Goal: Task Accomplishment & Management: Complete application form

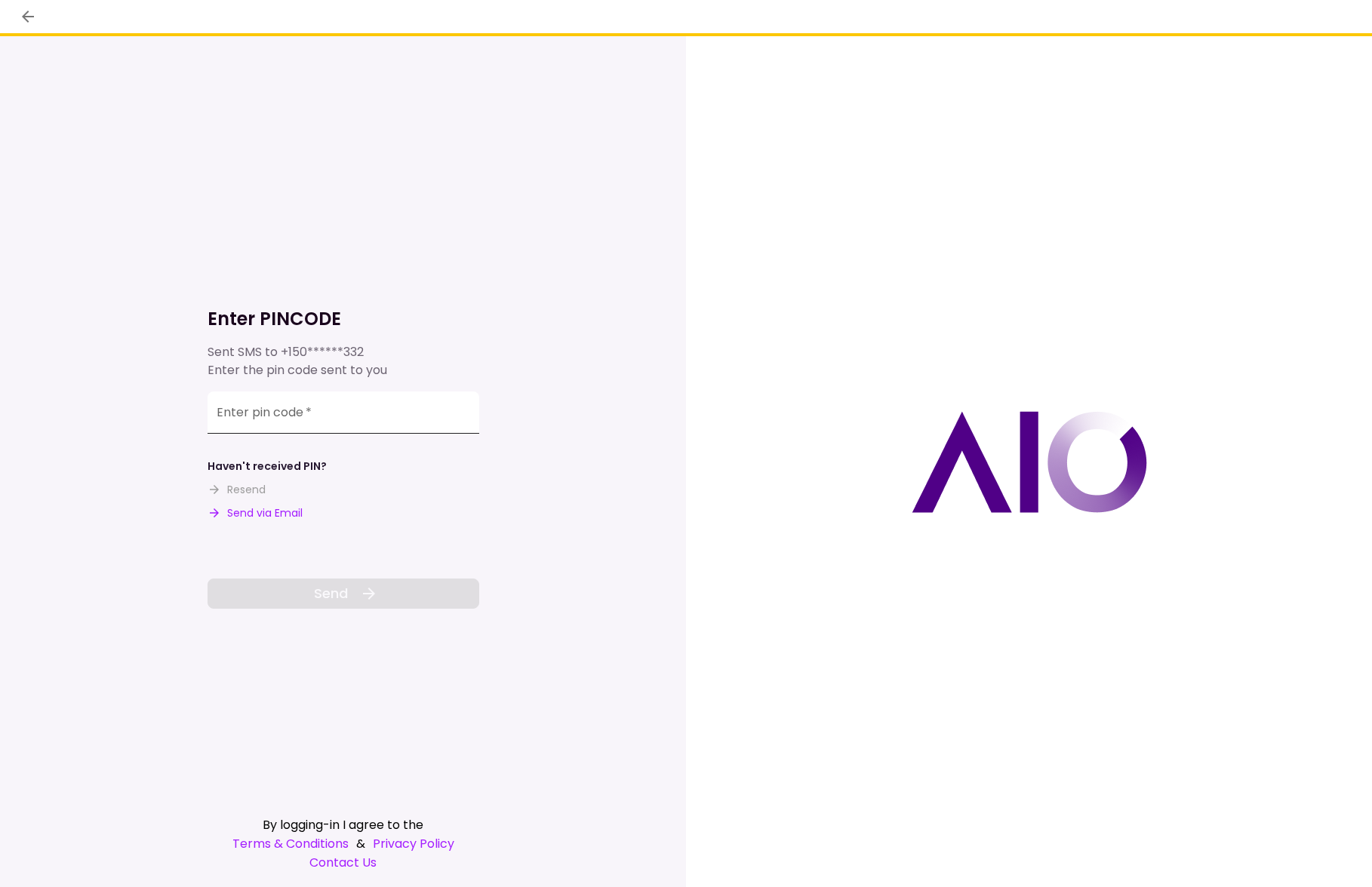
click at [330, 414] on input "Enter pin code   *" at bounding box center [343, 412] width 272 height 43
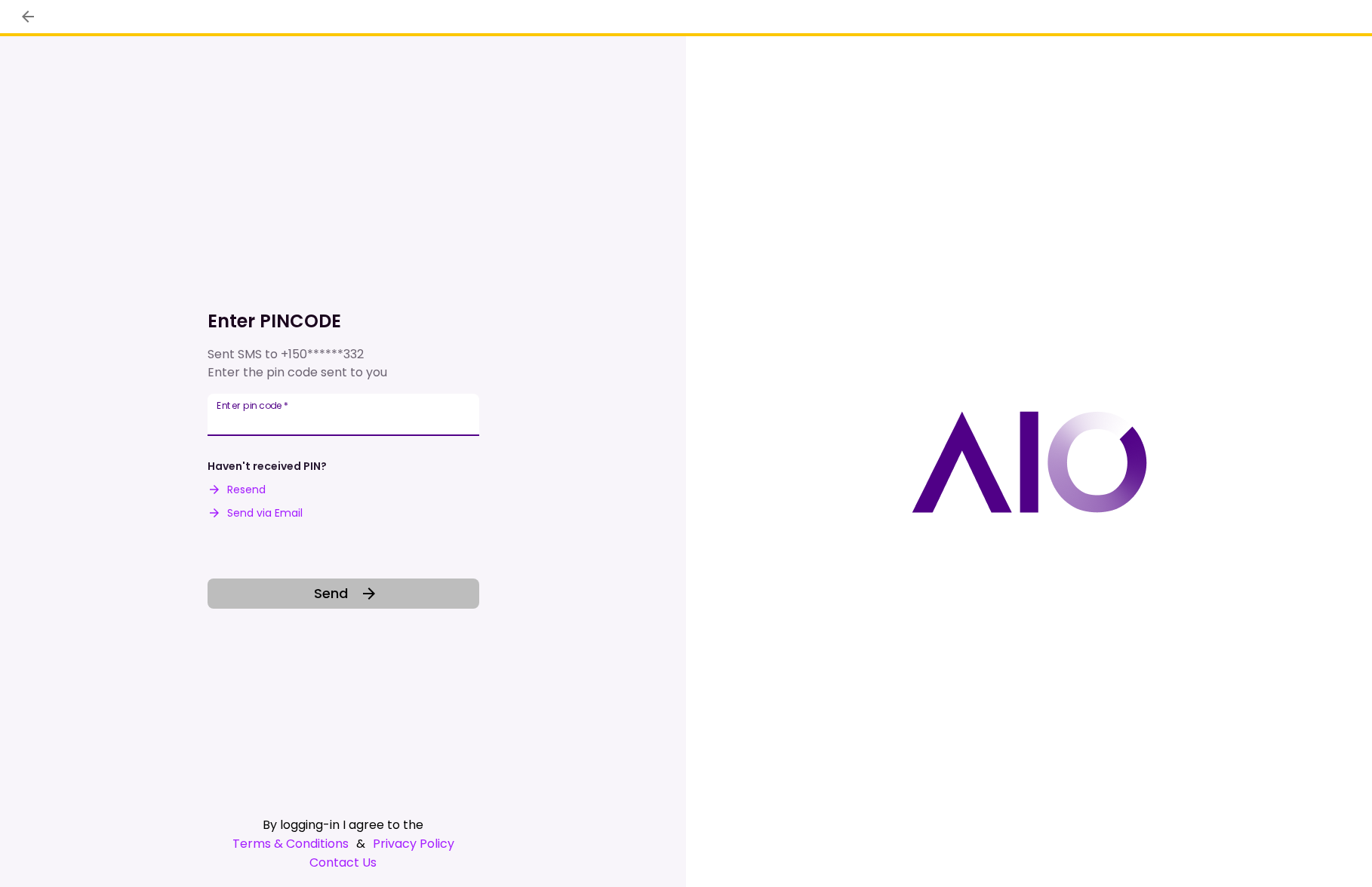
type input "******"
click at [353, 592] on button "Send" at bounding box center [343, 593] width 272 height 30
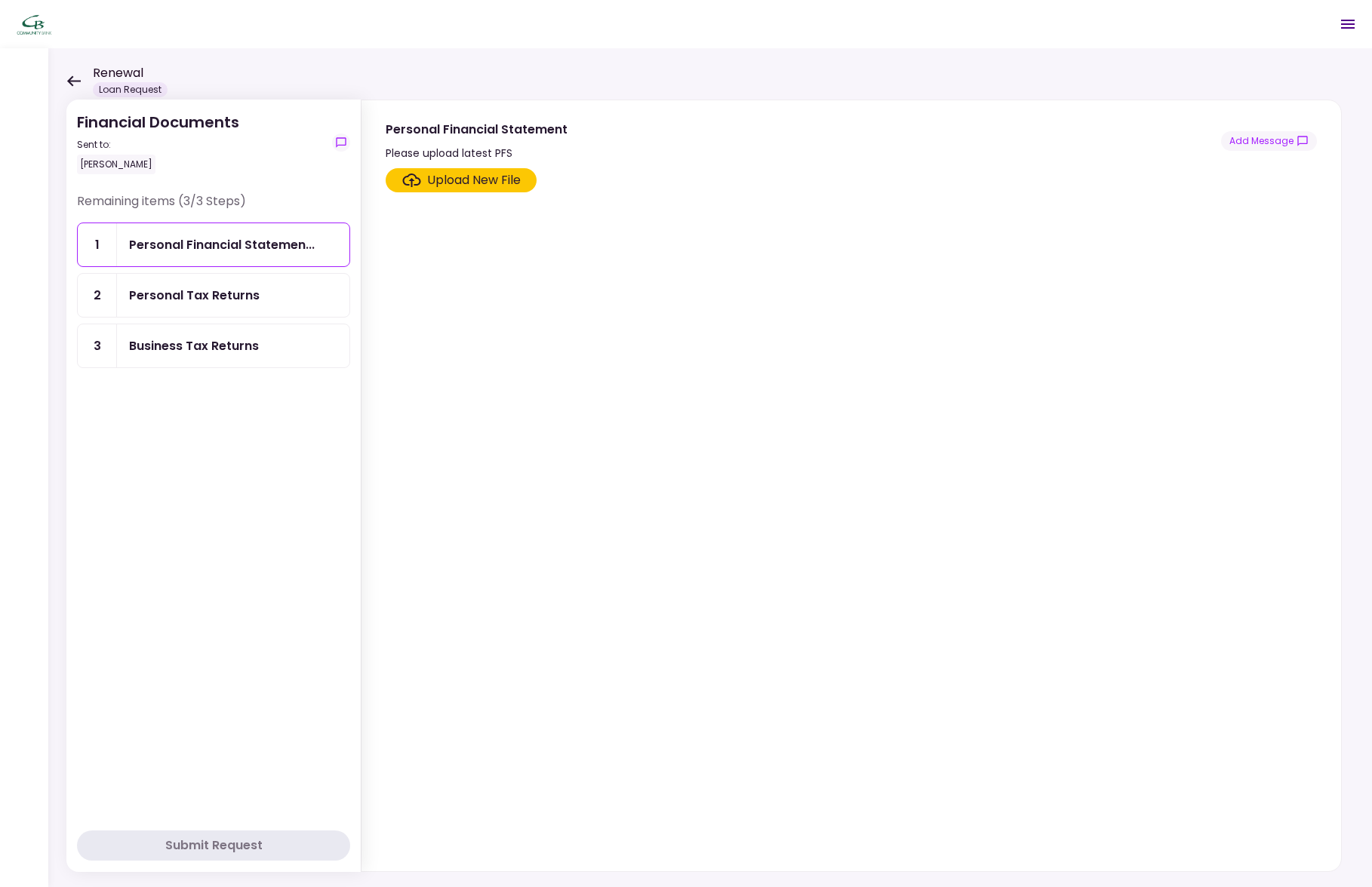
click at [604, 246] on section "Upload New File" at bounding box center [851, 516] width 931 height 697
click at [212, 293] on div "Personal Tax Returns" at bounding box center [194, 296] width 131 height 19
click at [816, 198] on section "Upload New File" at bounding box center [851, 516] width 931 height 697
click at [516, 172] on div "Upload New File" at bounding box center [473, 180] width 94 height 18
click at [0, 0] on input "Upload New File" at bounding box center [0, 0] width 0 height 0
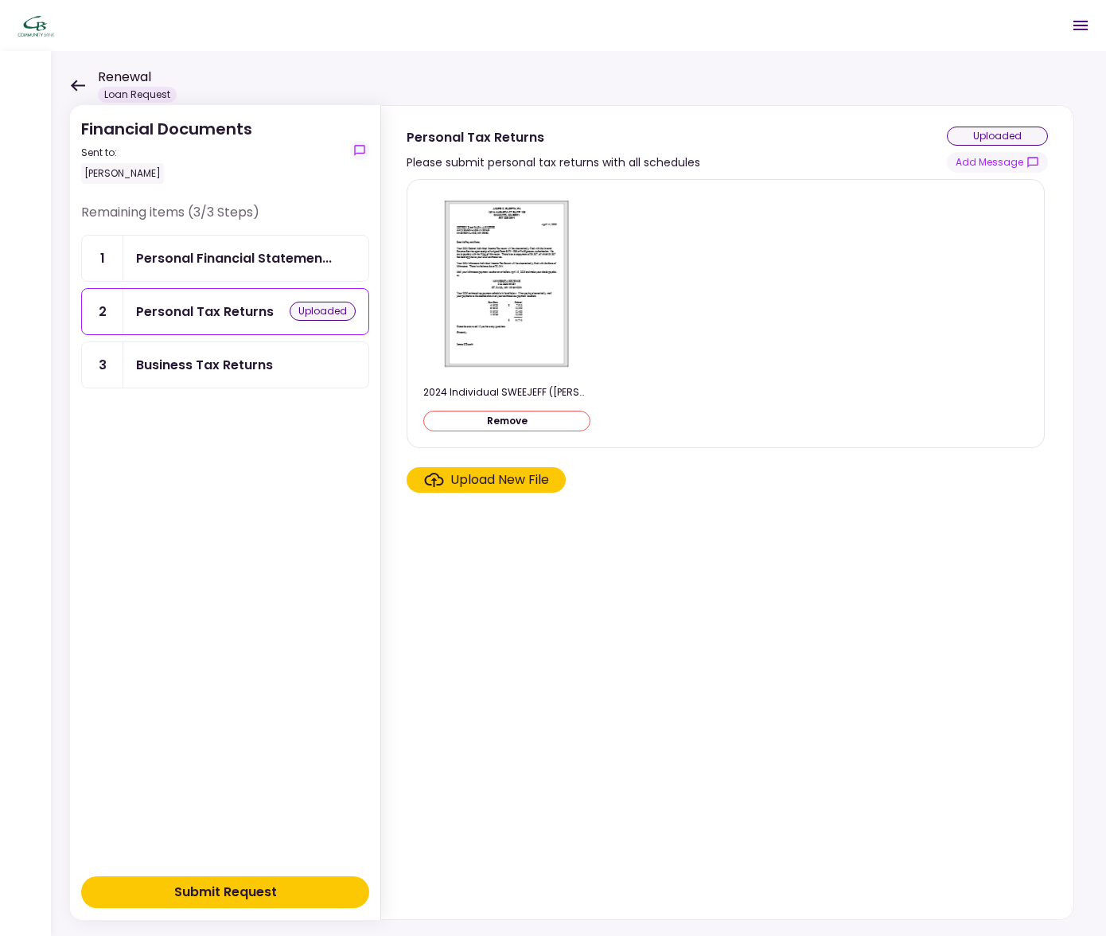
click at [521, 555] on section "2024 Individual SWEEJEFF ([PERSON_NAME] AND [PERSON_NAME] A) ClientCopy TAX ret…" at bounding box center [727, 546] width 641 height 734
click at [207, 255] on div "Personal Financial Statemen..." at bounding box center [234, 258] width 196 height 20
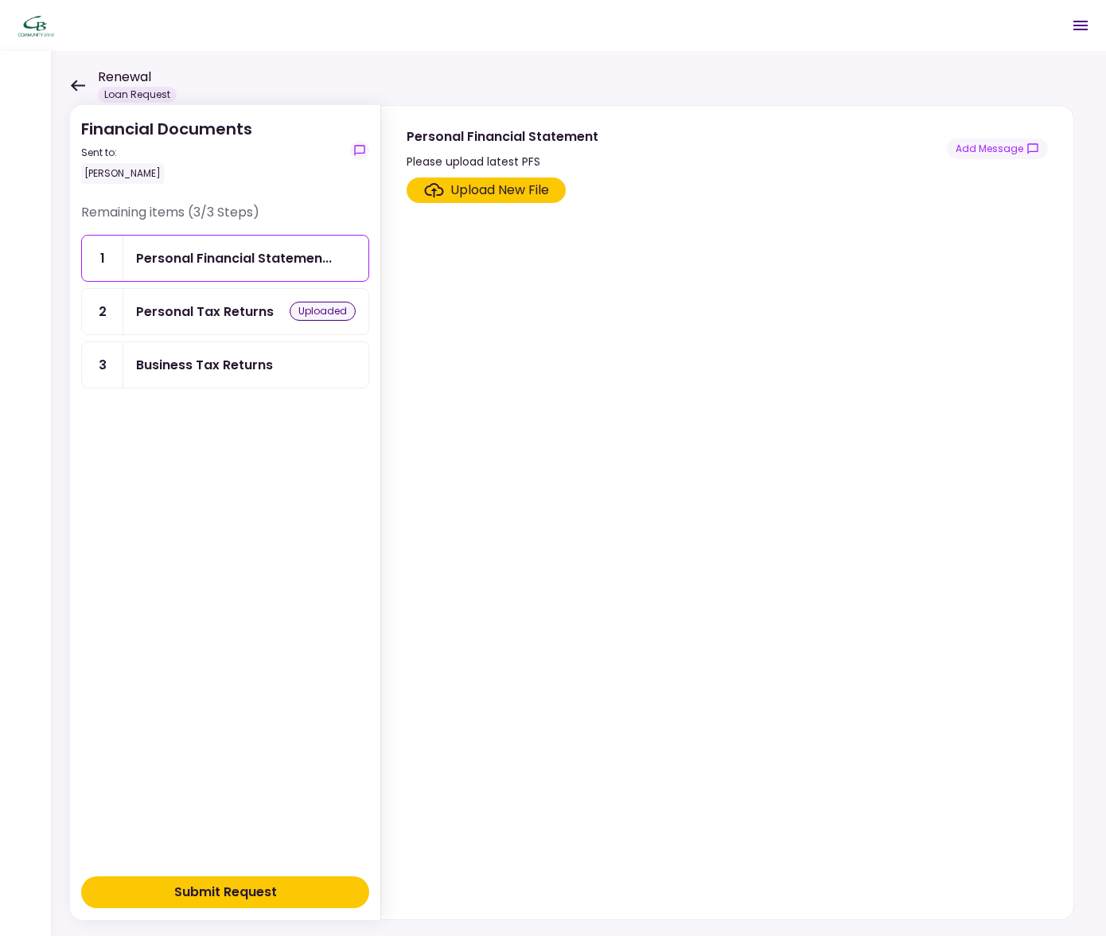
click at [166, 319] on div "Personal Tax Returns" at bounding box center [205, 312] width 138 height 20
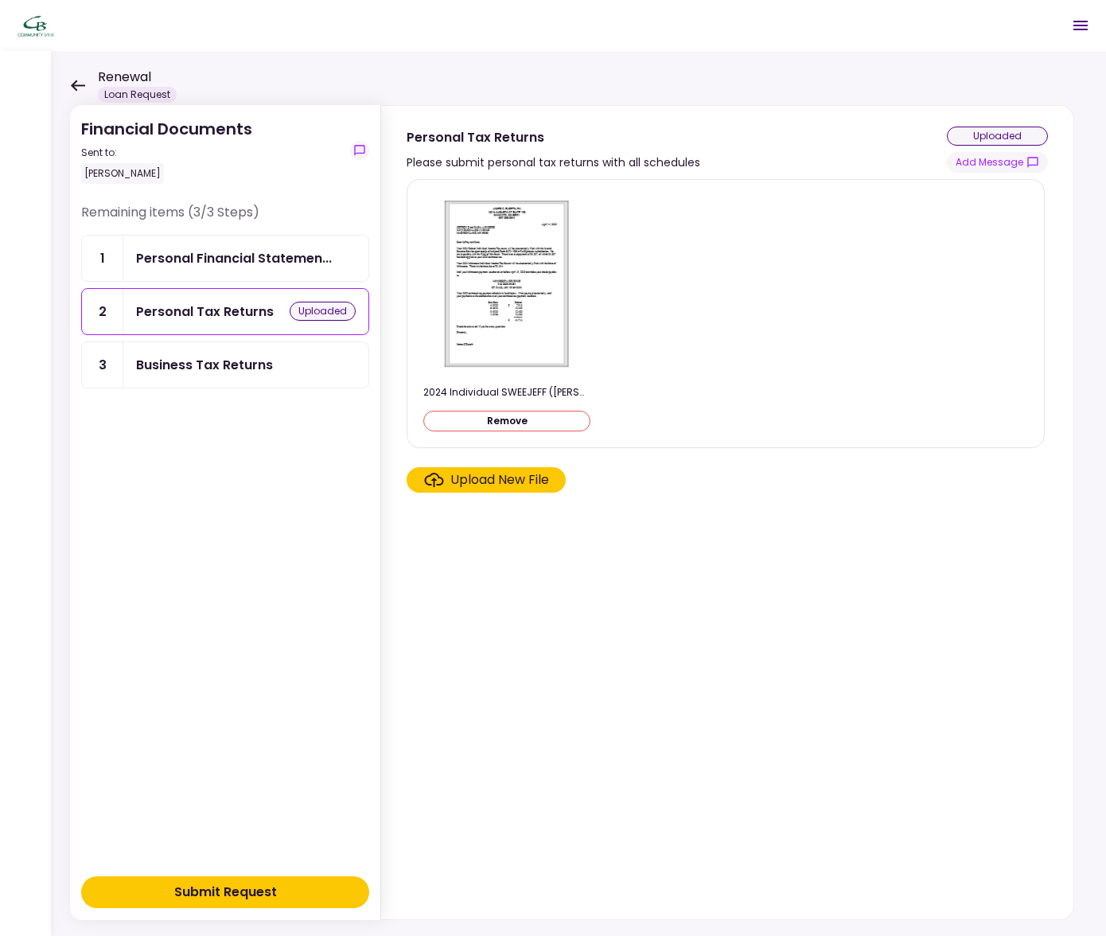
click at [170, 372] on div "Business Tax Returns" at bounding box center [204, 365] width 137 height 20
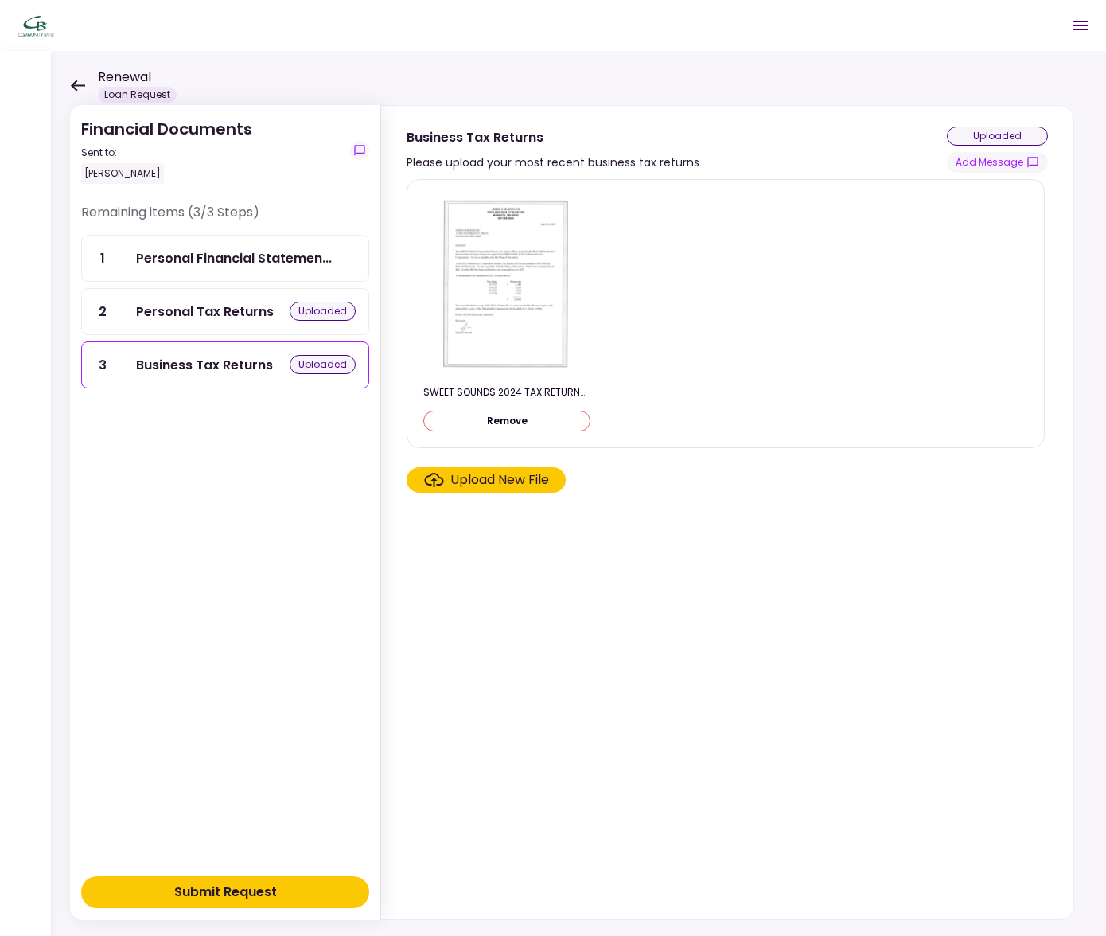
click at [649, 540] on section "SWEET SOUNDS 2024 TAX RETURNS.pdf Remove Upload New File" at bounding box center [727, 546] width 641 height 734
click at [493, 477] on div "Upload New File" at bounding box center [499, 479] width 99 height 19
click at [0, 0] on input "Upload New File" at bounding box center [0, 0] width 0 height 0
drag, startPoint x: 913, startPoint y: 618, endPoint x: 919, endPoint y: 596, distance: 23.2
click at [914, 618] on section "SWEET SOUNDS 2024 TAX RETURNS.pdf Remove Upload New File" at bounding box center [727, 546] width 641 height 734
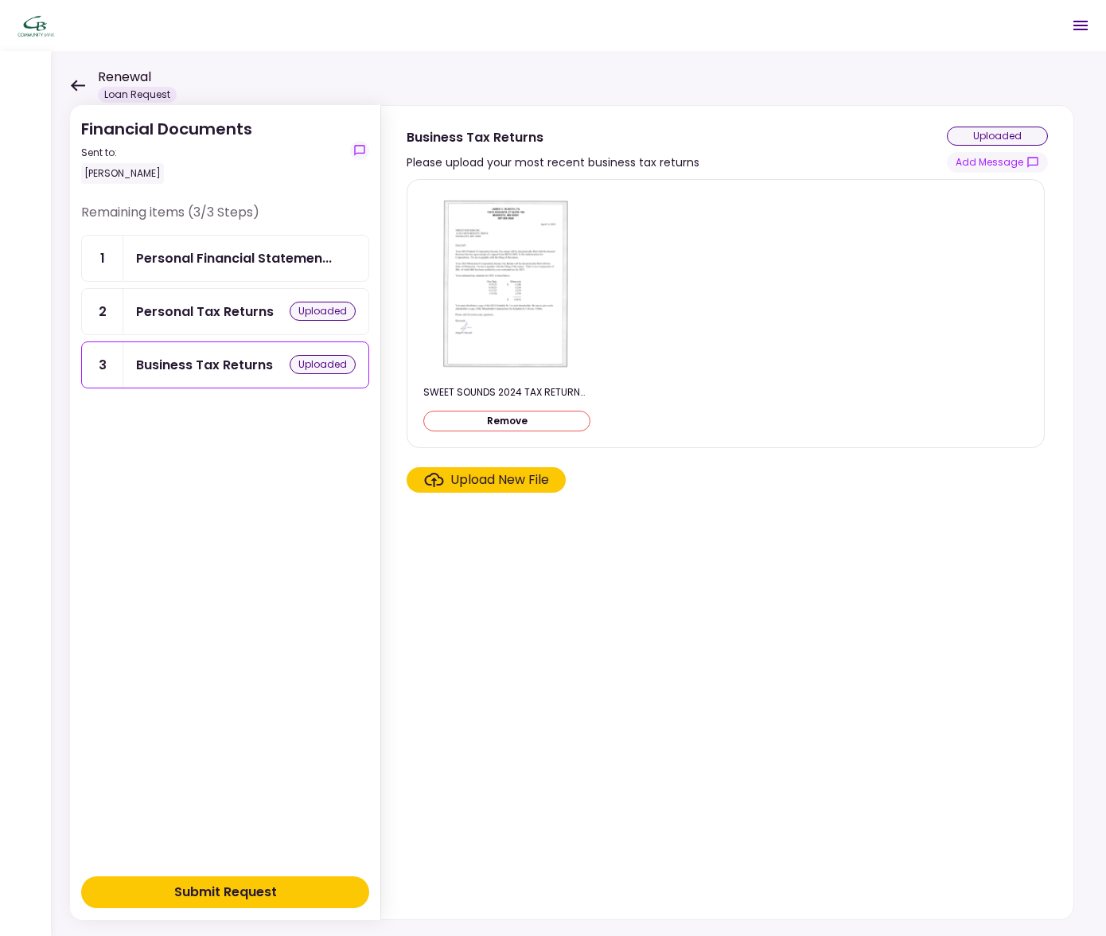
click at [988, 140] on div "uploaded" at bounding box center [997, 136] width 101 height 19
click at [754, 505] on section "SWEET SOUNDS 2024 TAX RETURNS.pdf Remove Upload New File" at bounding box center [727, 546] width 641 height 734
click at [190, 310] on div "Personal Tax Returns" at bounding box center [205, 312] width 138 height 20
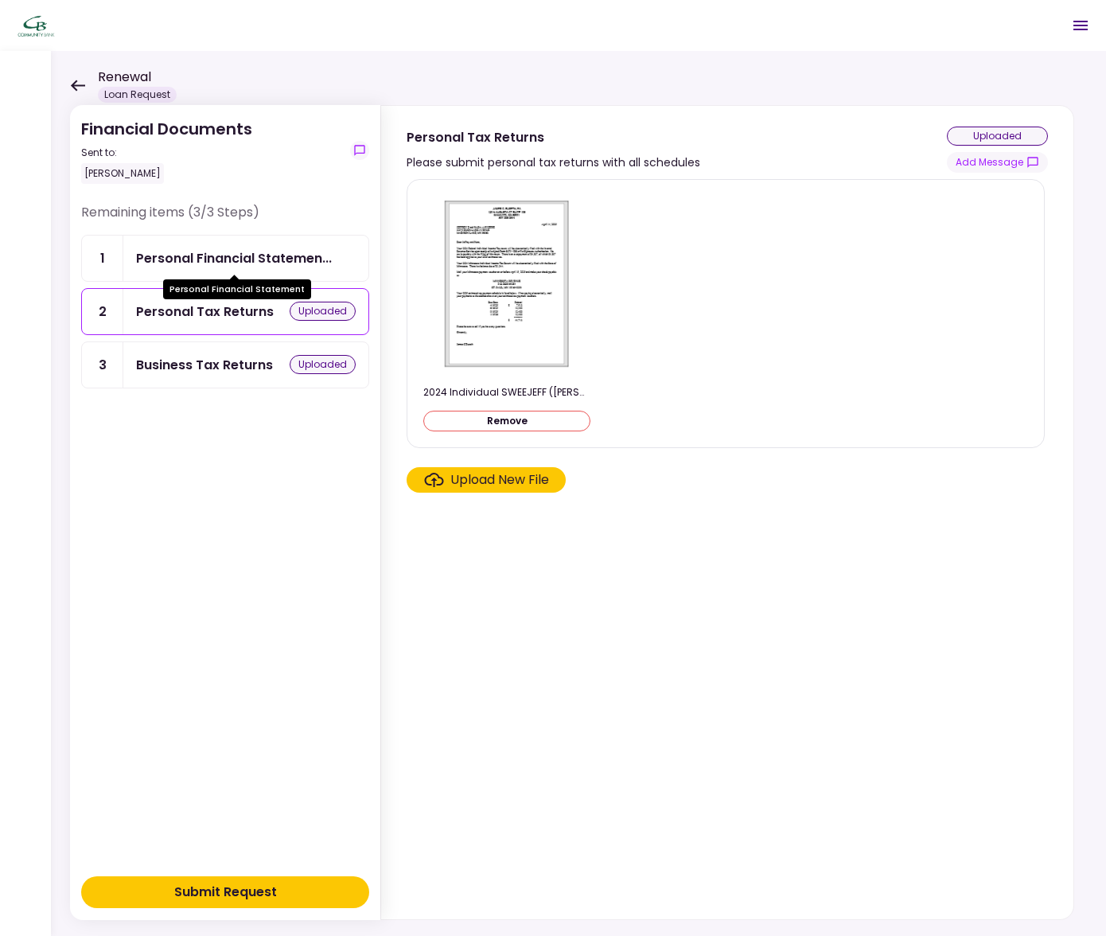
click at [188, 259] on div "Personal Financial Statemen..." at bounding box center [234, 258] width 196 height 20
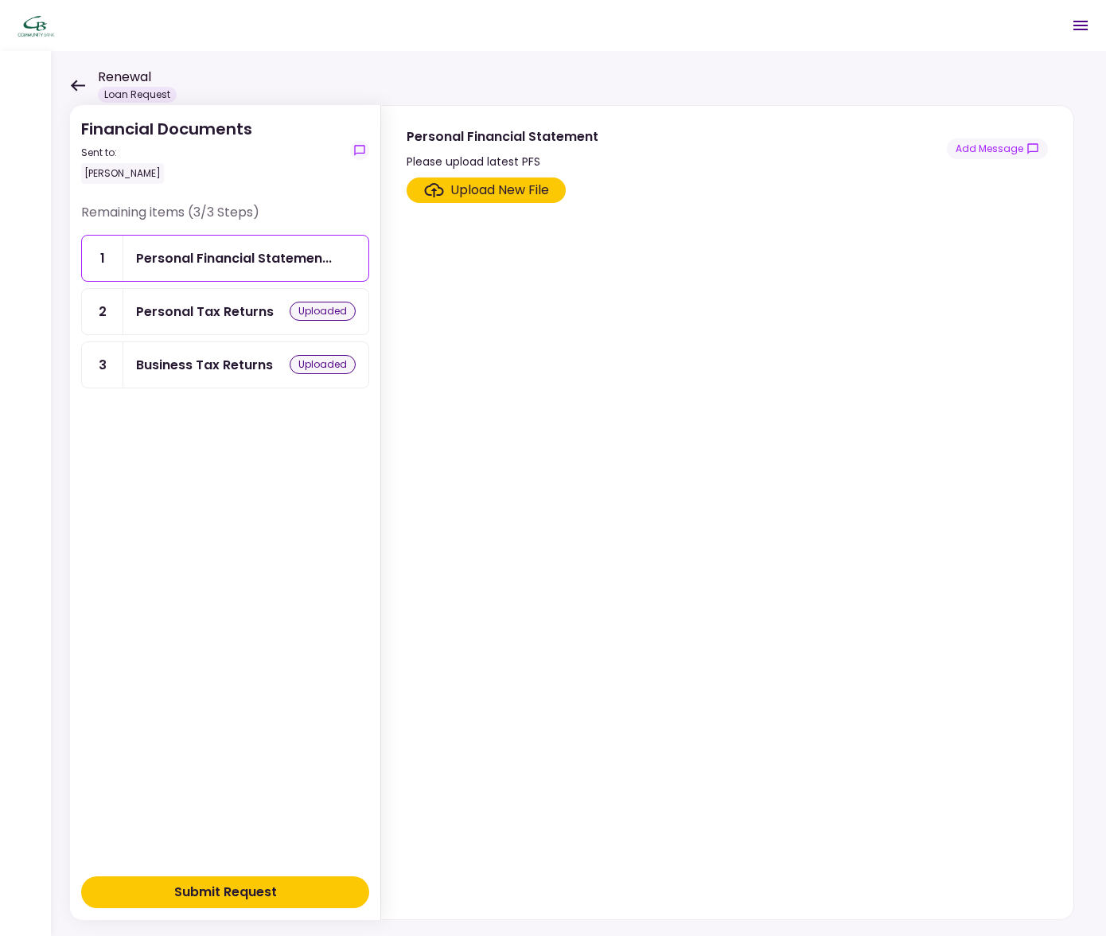
click at [181, 307] on div "Personal Tax Returns" at bounding box center [205, 312] width 138 height 20
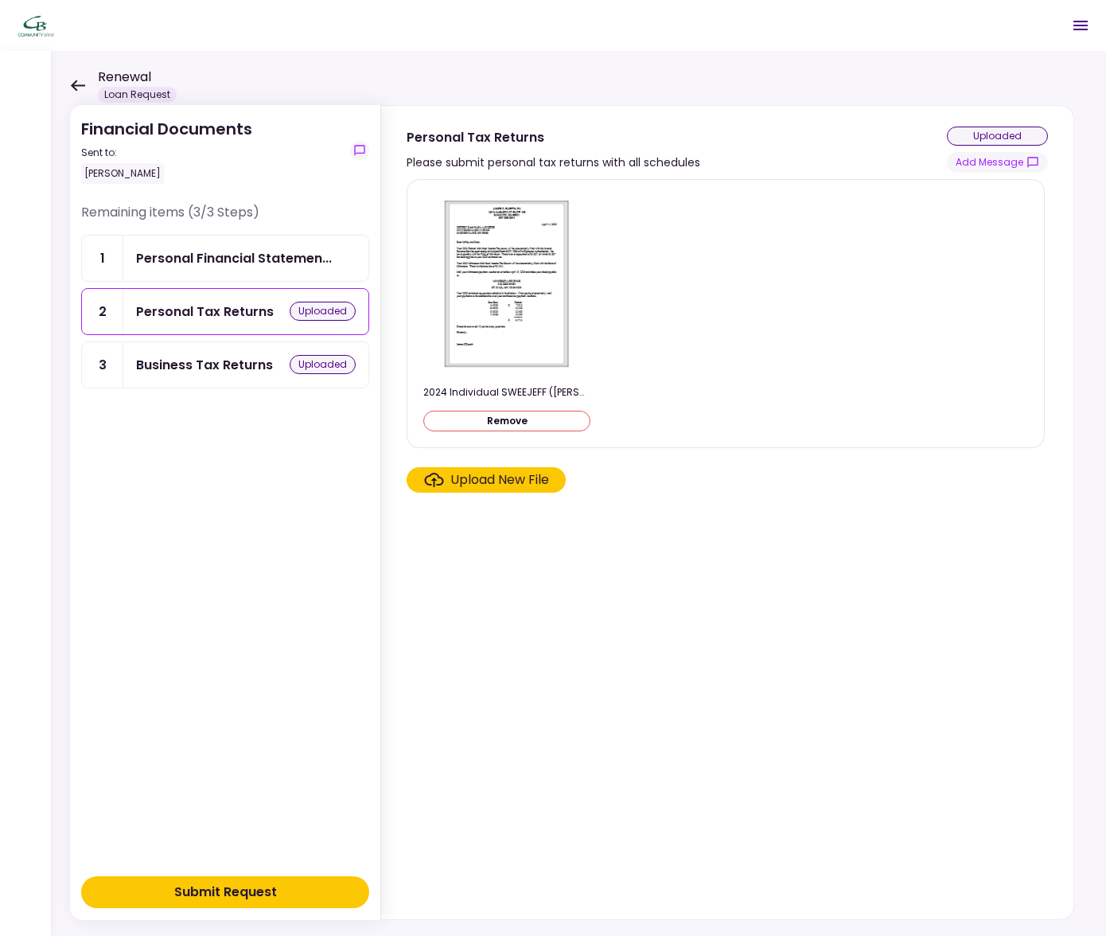
click at [181, 357] on div "Business Tax Returns" at bounding box center [204, 365] width 137 height 20
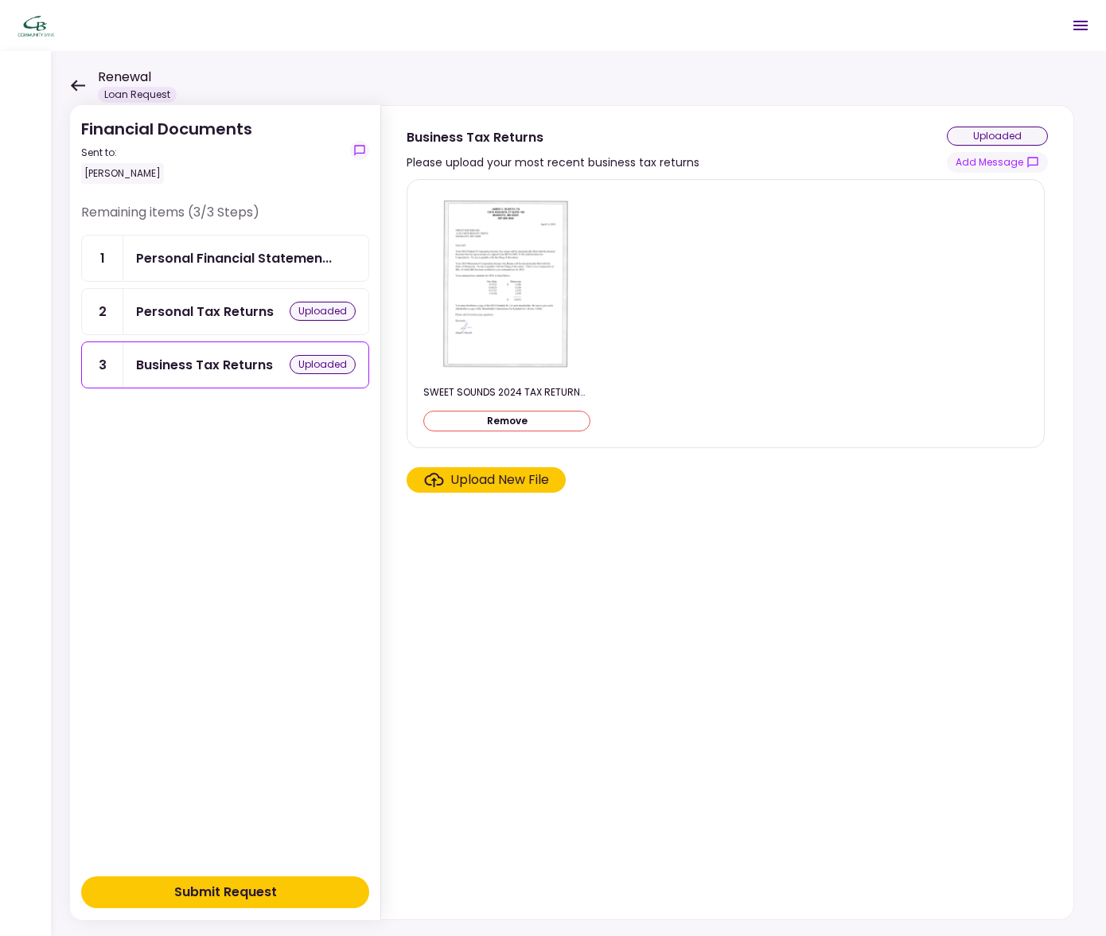
click at [183, 309] on div "Personal Tax Returns" at bounding box center [205, 312] width 138 height 20
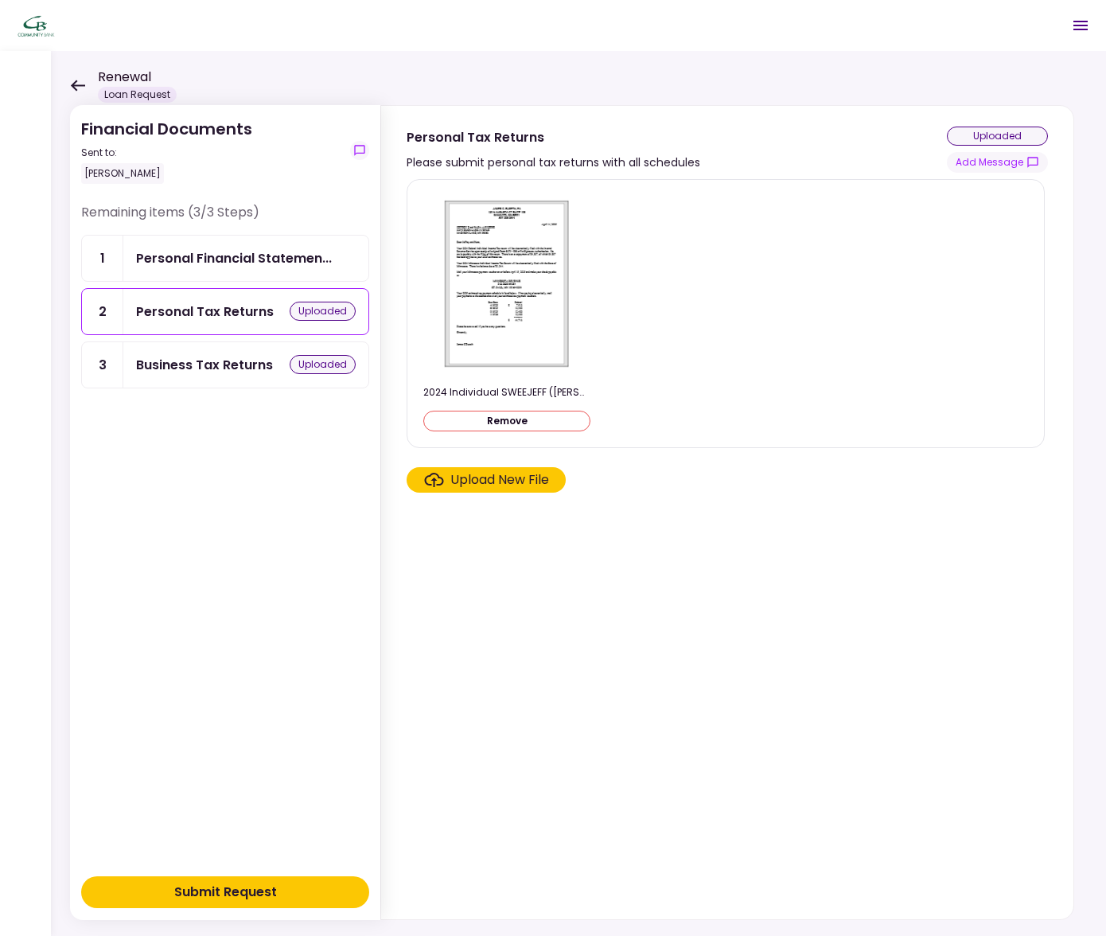
click at [184, 259] on div "Personal Financial Statemen..." at bounding box center [234, 258] width 196 height 20
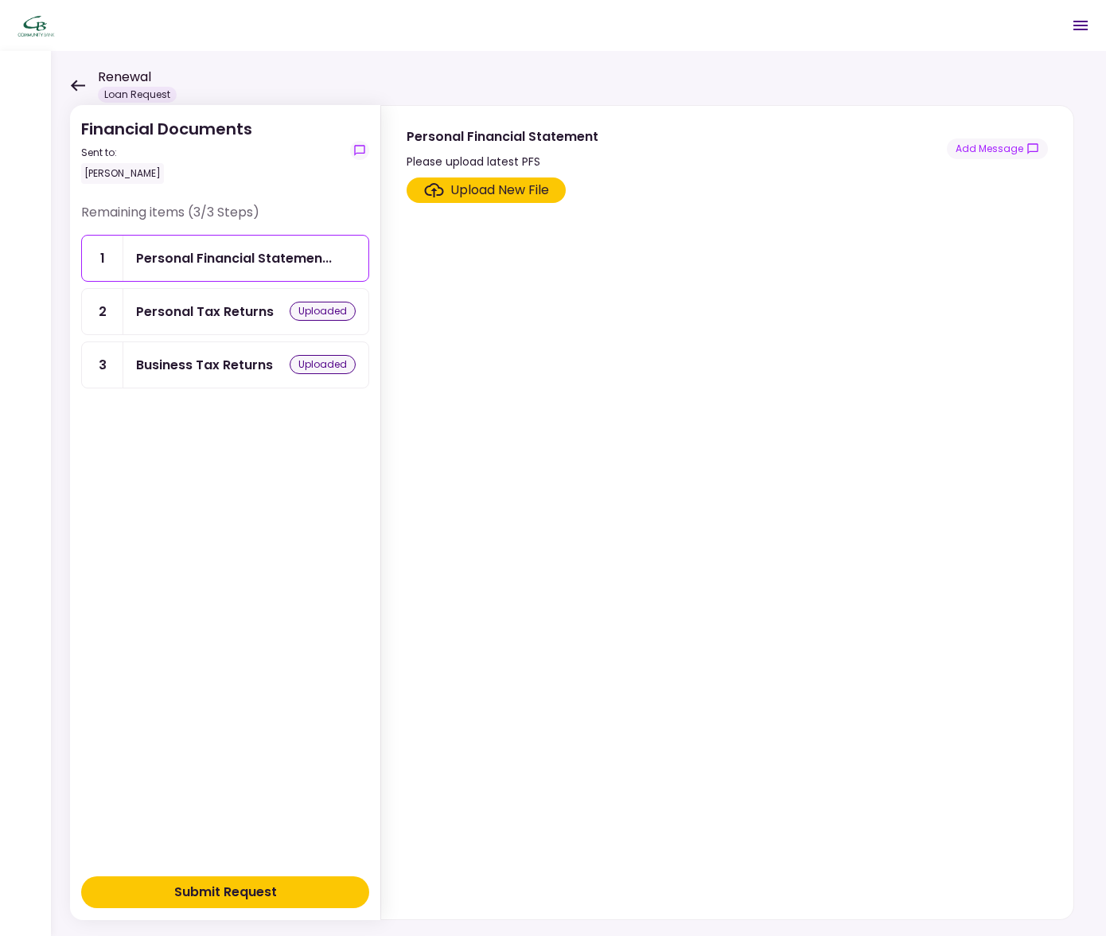
click at [177, 316] on div "Personal Tax Returns" at bounding box center [205, 312] width 138 height 20
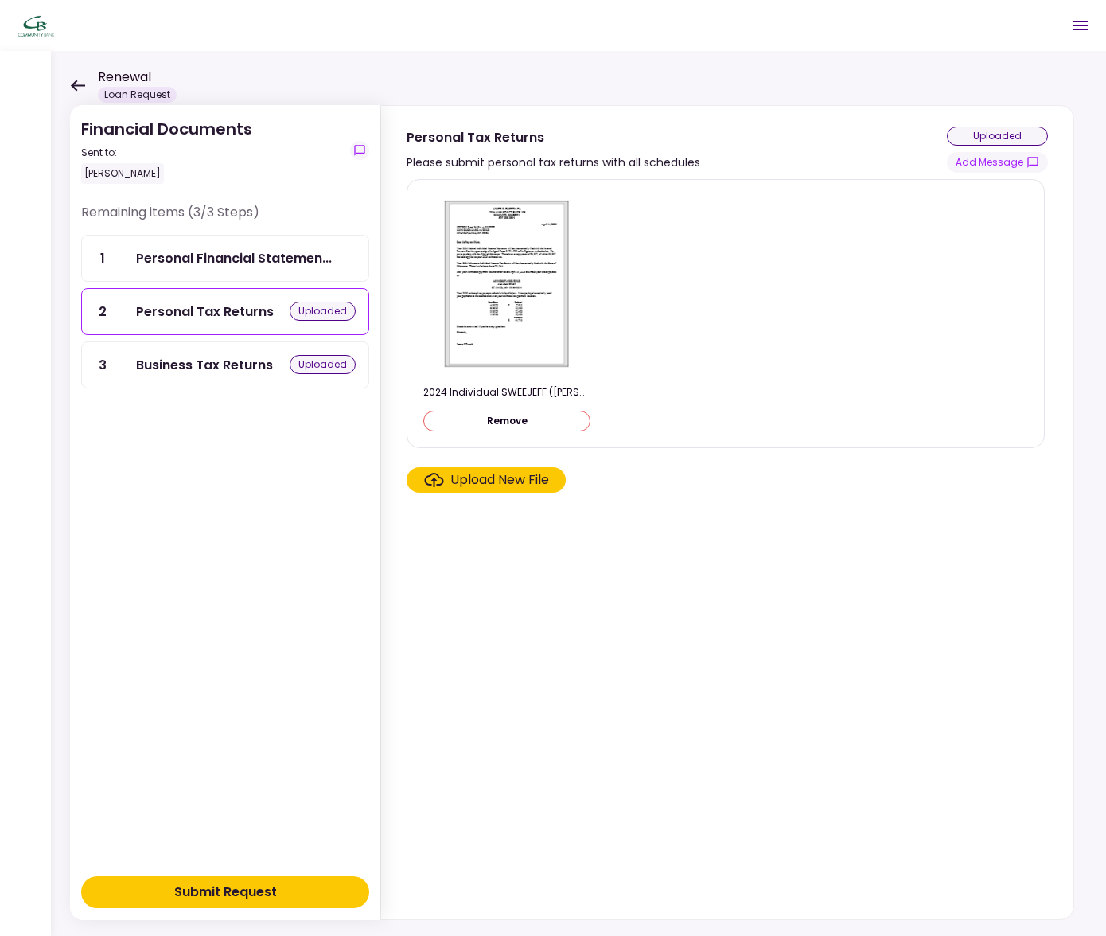
click at [177, 356] on div "Business Tax Returns" at bounding box center [204, 365] width 137 height 20
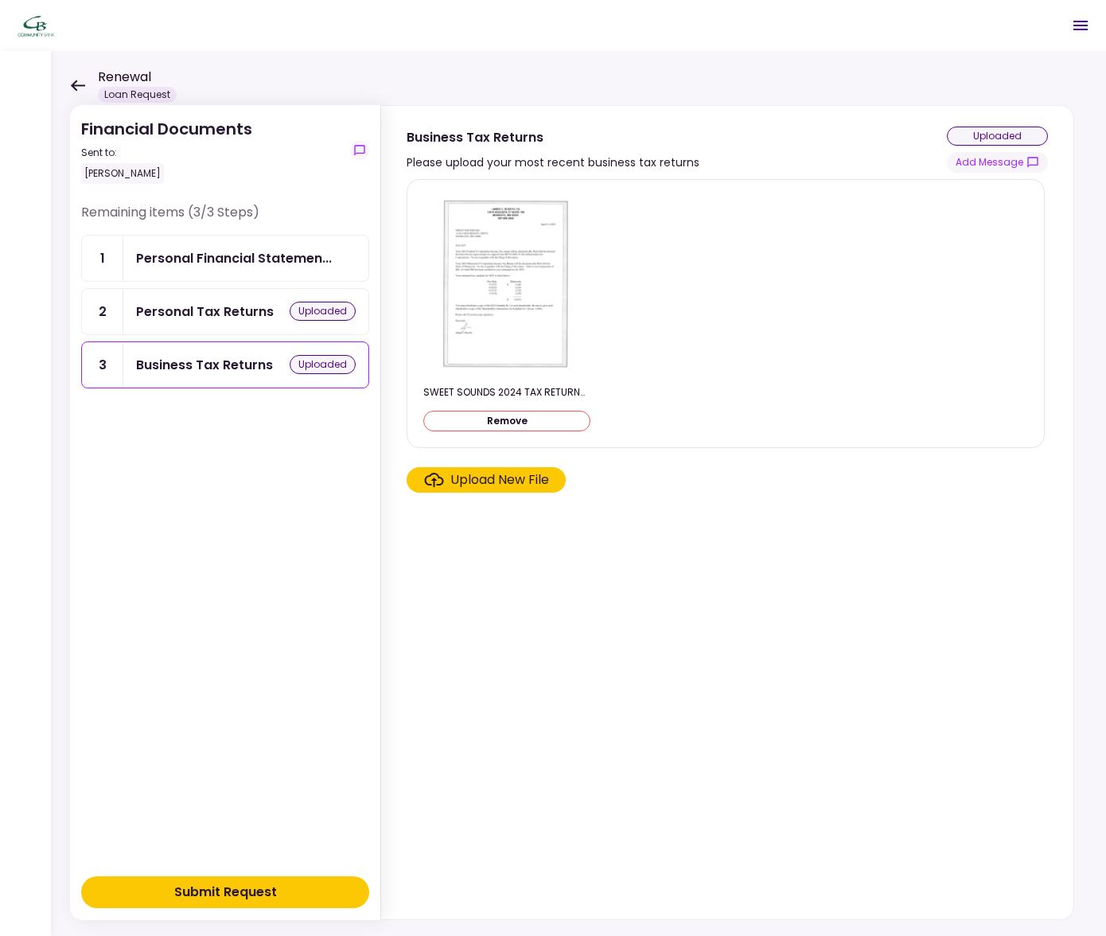
click at [177, 466] on div "Remaining items (3/3 Steps) 1 Personal Financial Statemen... 2 Personal Tax Ret…" at bounding box center [225, 535] width 288 height 664
click at [182, 261] on div "Personal Financial Statemen..." at bounding box center [234, 258] width 196 height 20
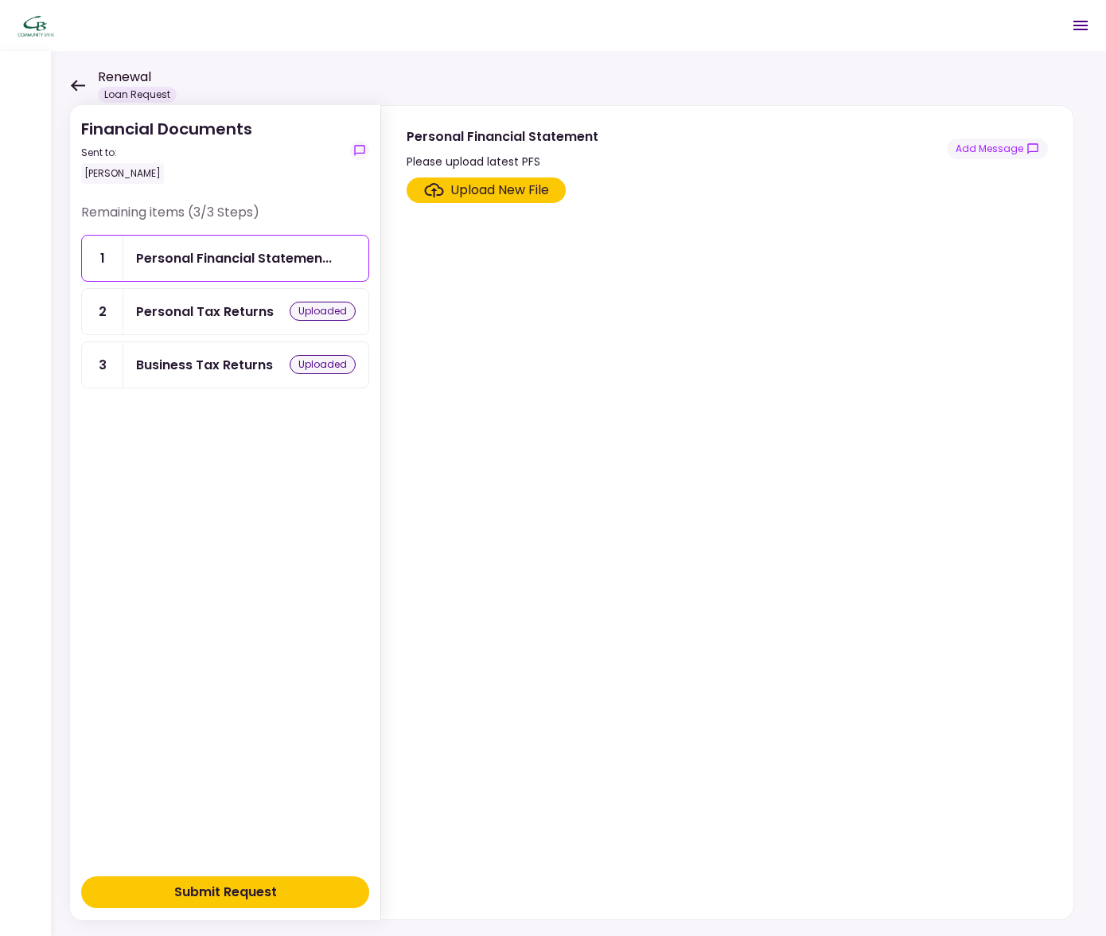
click at [321, 97] on div "Financial Documents Sent to: [PERSON_NAME] Remaining items (3/3 Steps) 1 Person…" at bounding box center [578, 493] width 1055 height 885
click at [706, 324] on section "Upload New File" at bounding box center [727, 544] width 641 height 735
click at [1084, 24] on icon "Open menu" at bounding box center [1080, 25] width 19 height 19
click at [72, 81] on icon at bounding box center [77, 86] width 15 height 12
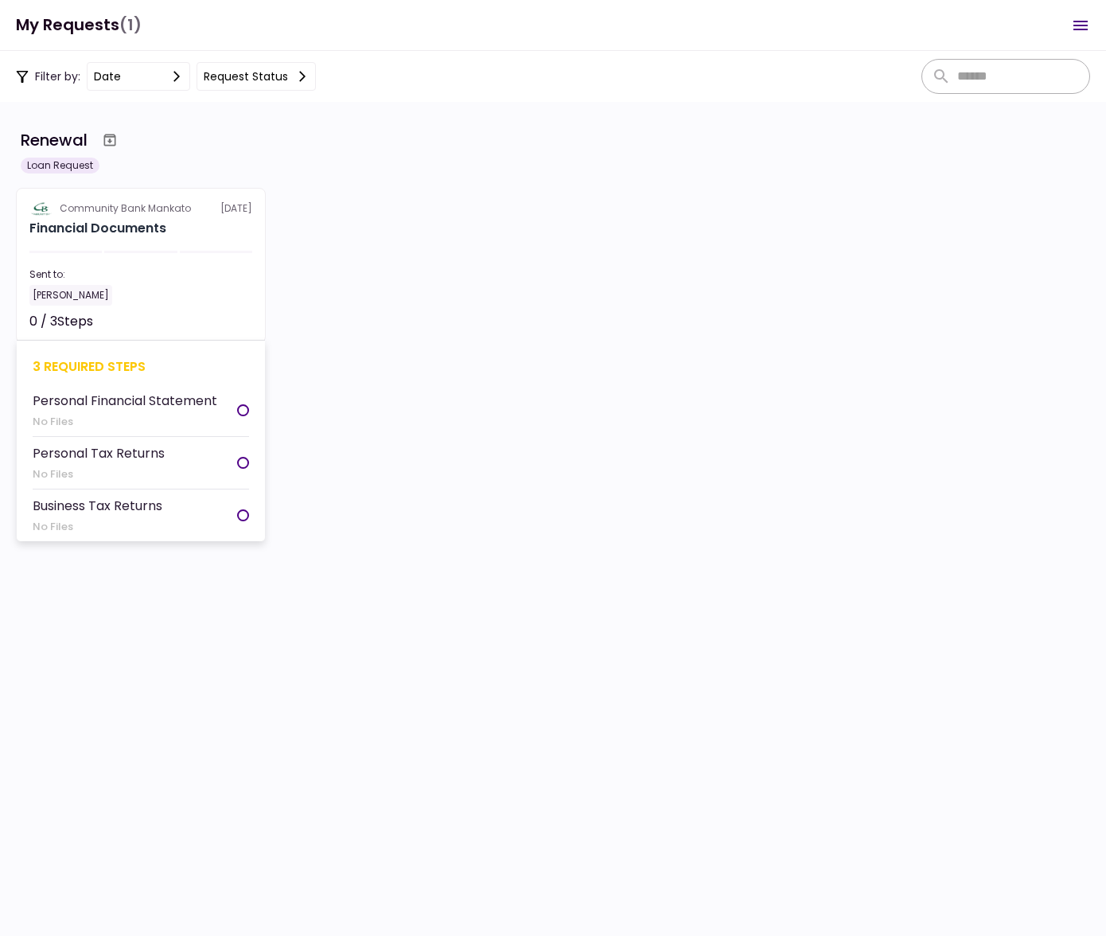
click at [127, 452] on div "Personal Tax Returns" at bounding box center [99, 453] width 132 height 20
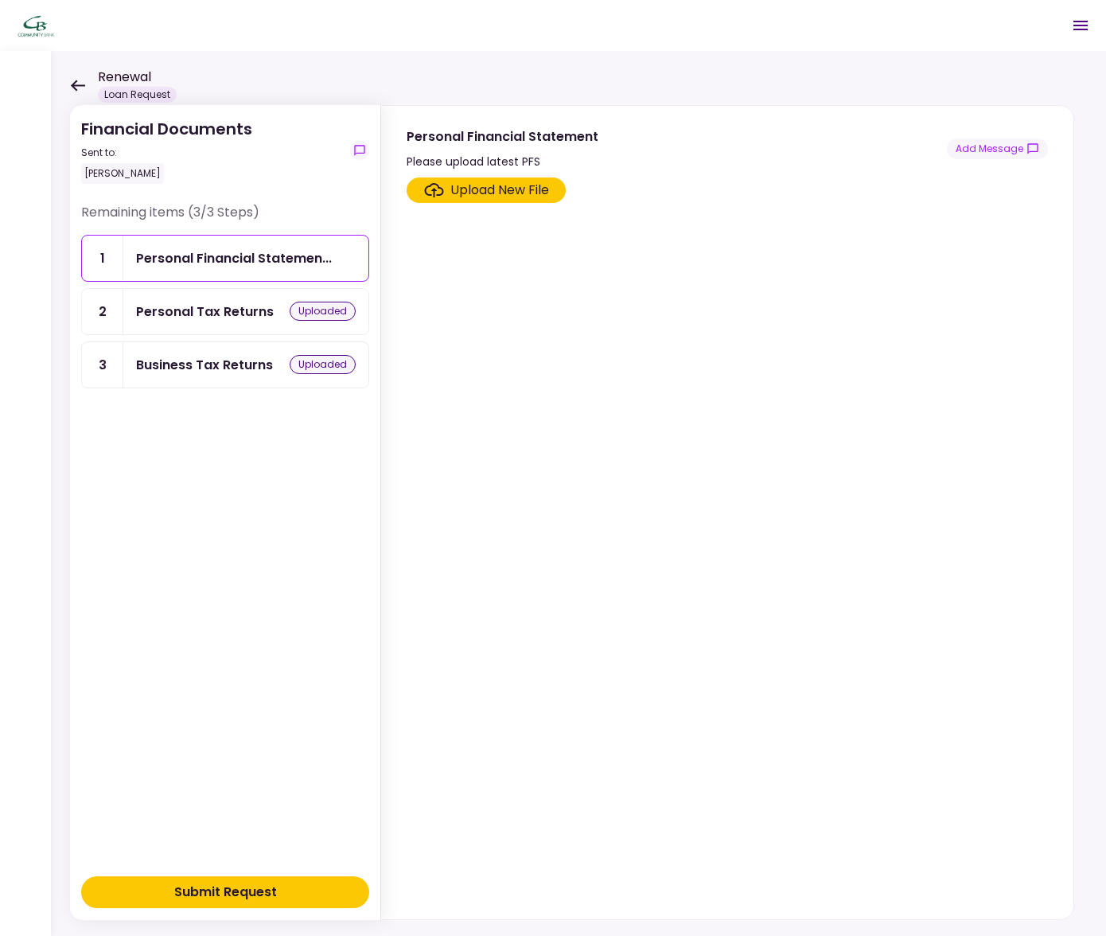
click at [198, 310] on div "Personal Tax Returns" at bounding box center [205, 312] width 138 height 20
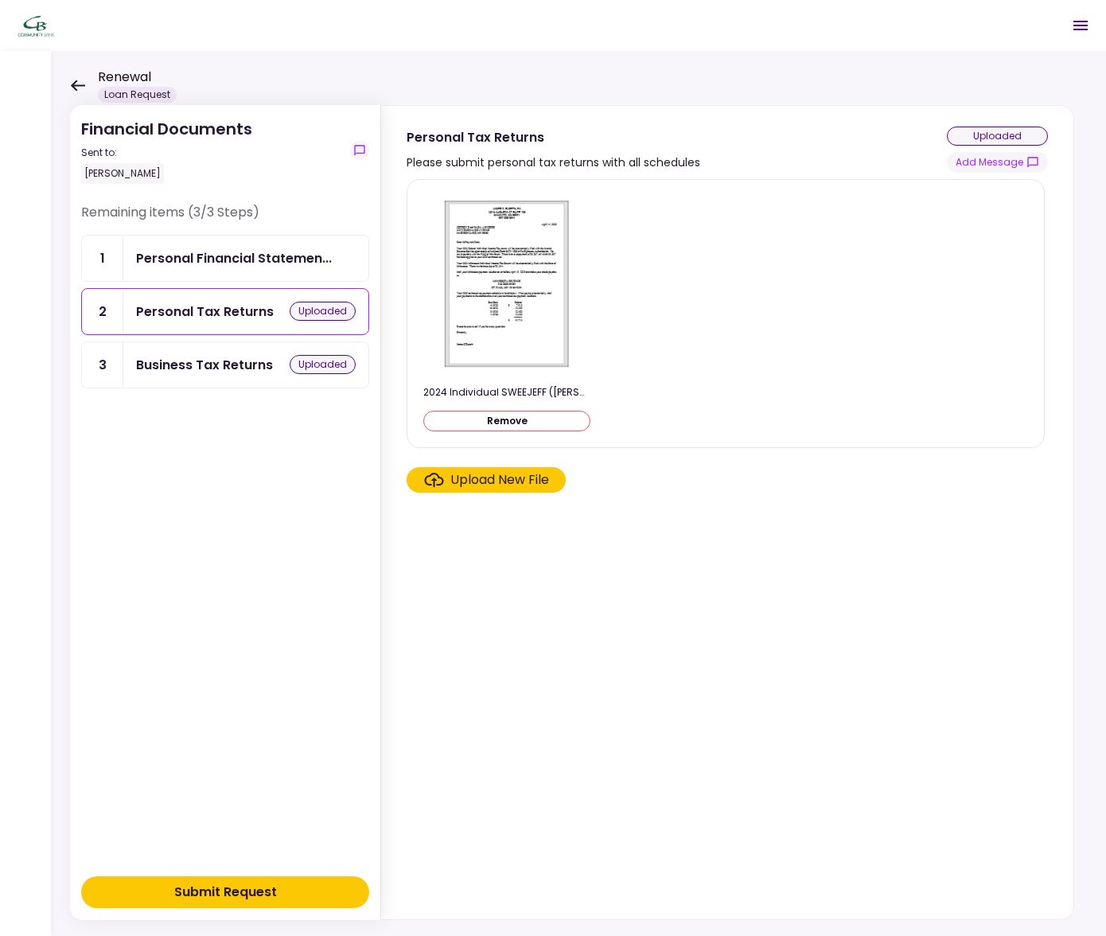
click at [314, 311] on div "uploaded" at bounding box center [323, 311] width 66 height 19
click at [899, 224] on div "2024 Individual SWEEJEFF (SWEERE, JEFFREY P AND KARA A) ClientCopy TAX return.p…" at bounding box center [725, 314] width 605 height 242
click at [993, 134] on div "uploaded" at bounding box center [997, 136] width 101 height 19
click at [995, 163] on button "Add Message" at bounding box center [997, 162] width 101 height 21
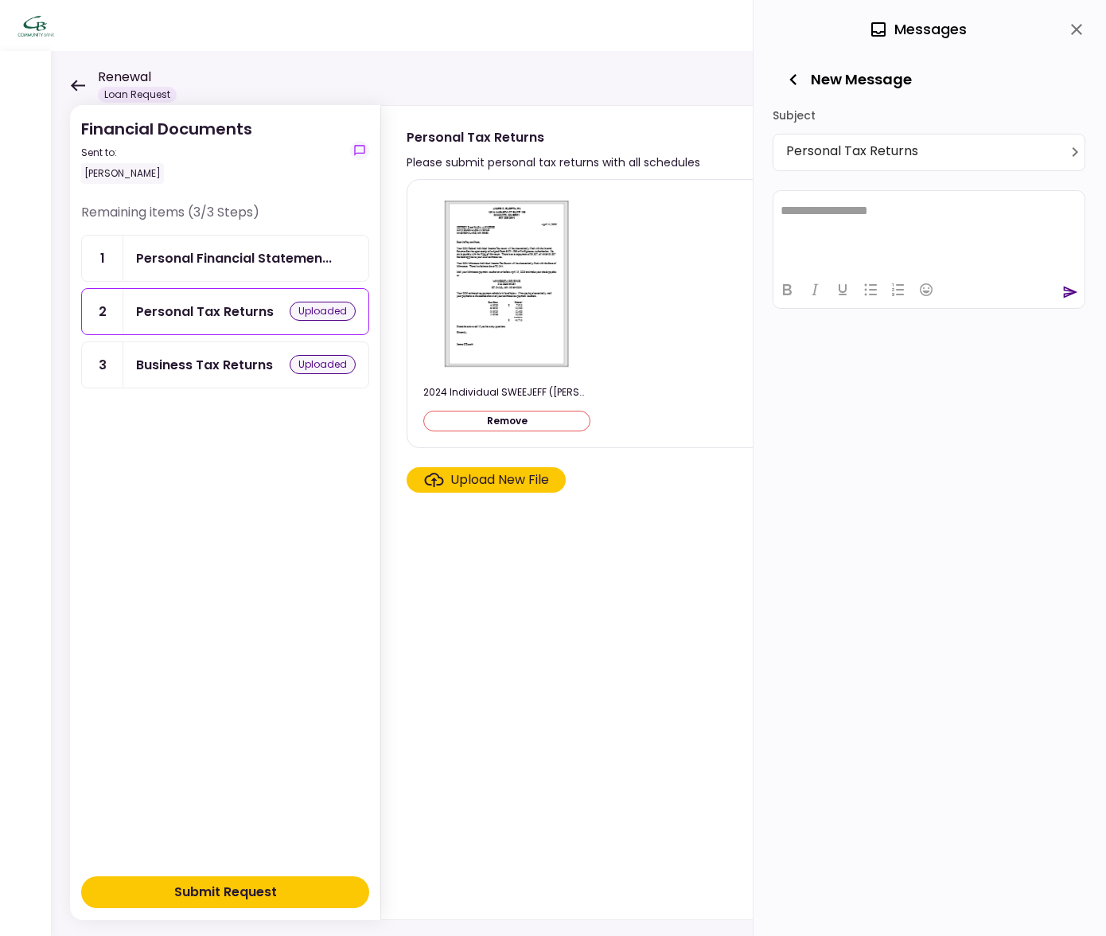
click at [1070, 31] on icon "close" at bounding box center [1076, 29] width 19 height 19
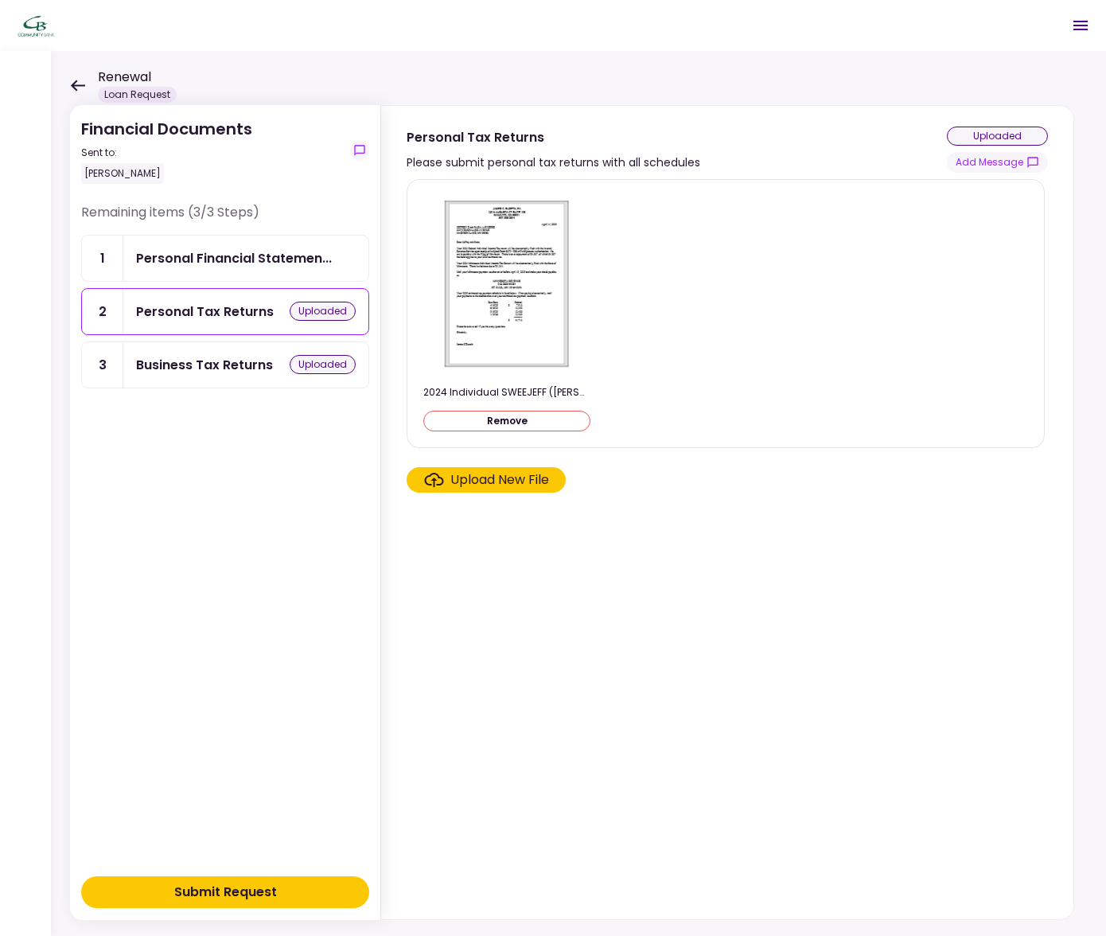
click at [602, 598] on section "2024 Individual SWEEJEFF ([PERSON_NAME] AND [PERSON_NAME] A) ClientCopy TAX ret…" at bounding box center [727, 546] width 641 height 734
click at [75, 84] on icon at bounding box center [78, 85] width 14 height 11
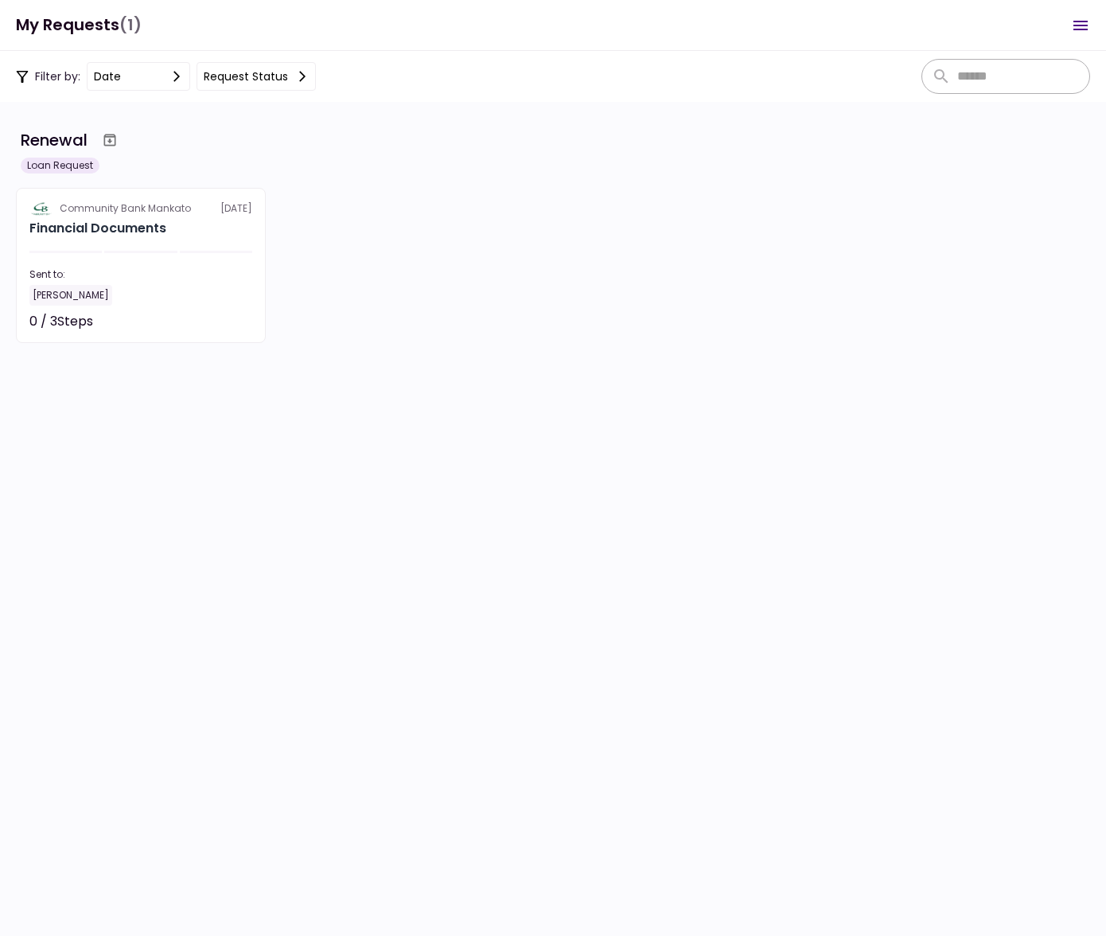
click at [405, 307] on div "Community Bank Mankato 26 Sep Financial Documents Sent to: Jeff Sweere 0 / 3 St…" at bounding box center [553, 265] width 1074 height 155
click at [1078, 28] on icon "Open menu" at bounding box center [1080, 25] width 19 height 19
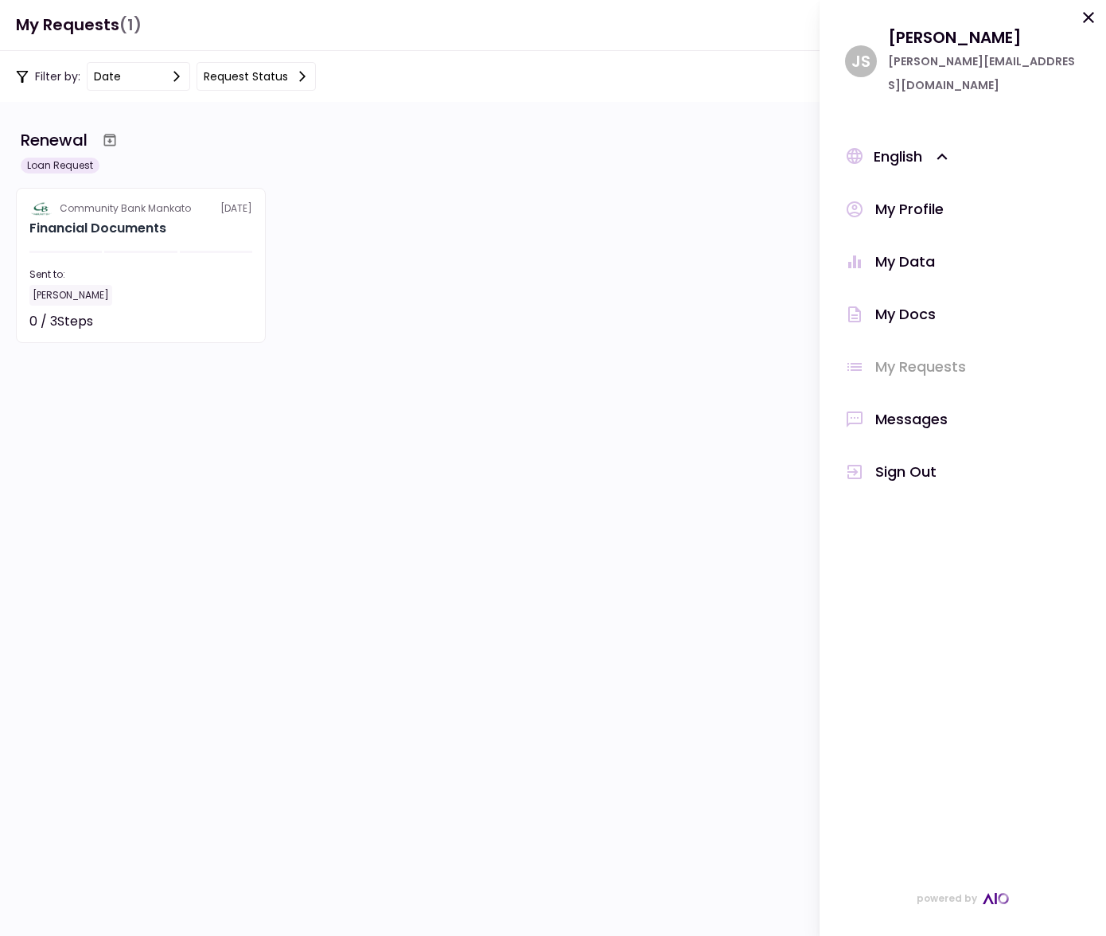
click at [952, 197] on div "My Profile" at bounding box center [963, 209] width 236 height 24
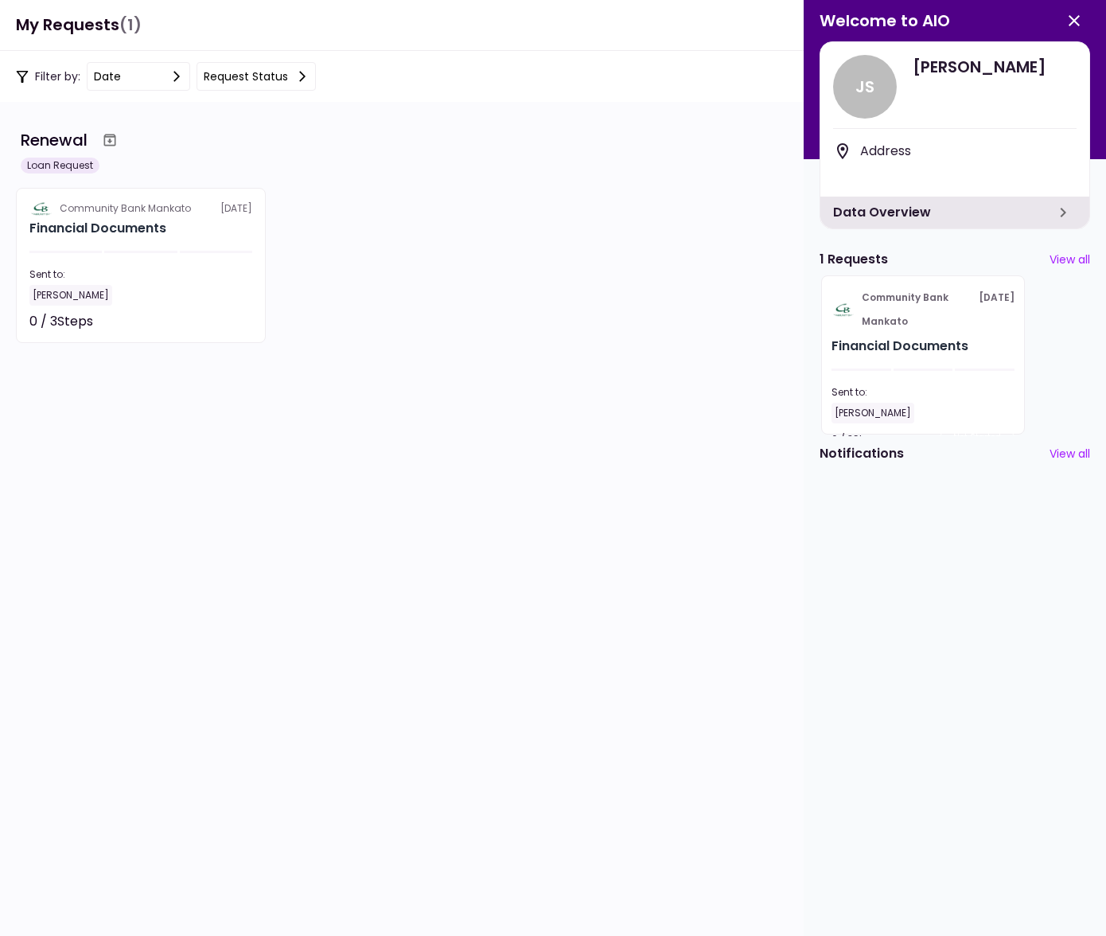
click at [730, 326] on div "Community Bank Mankato 26 Sep Financial Documents Sent to: Jeff Sweere 0 / 3 St…" at bounding box center [553, 265] width 1074 height 155
click at [1074, 19] on icon "button" at bounding box center [1074, 20] width 19 height 19
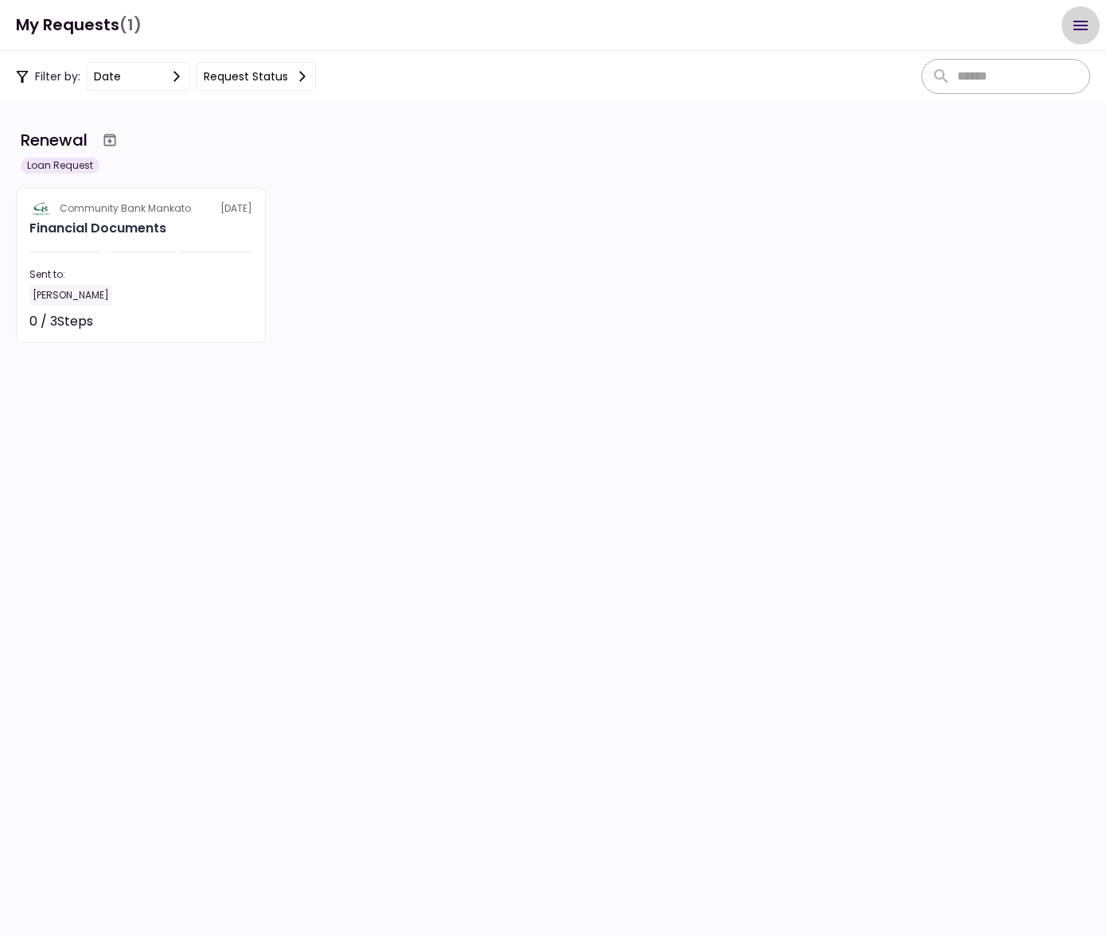
click at [1077, 25] on icon "Open menu" at bounding box center [1081, 26] width 14 height 10
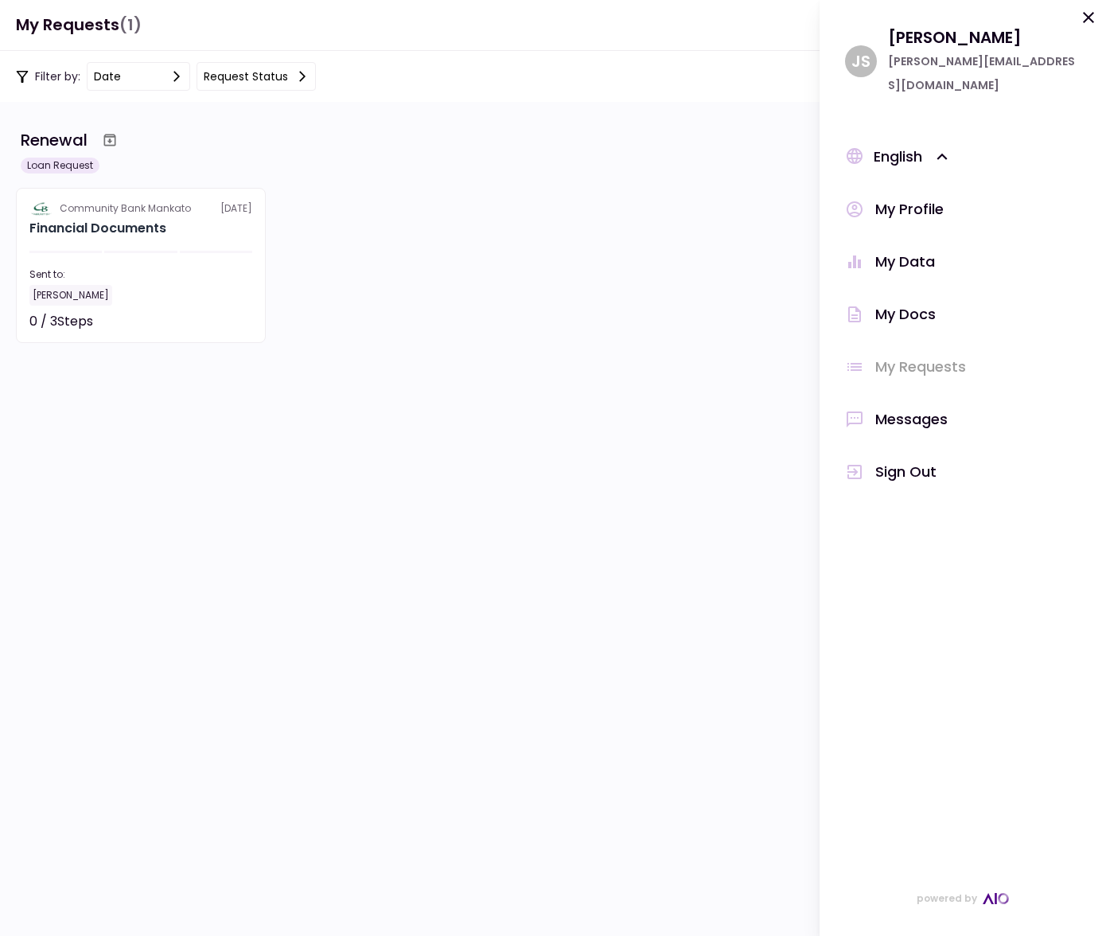
click at [942, 250] on div "My Data" at bounding box center [963, 262] width 236 height 24
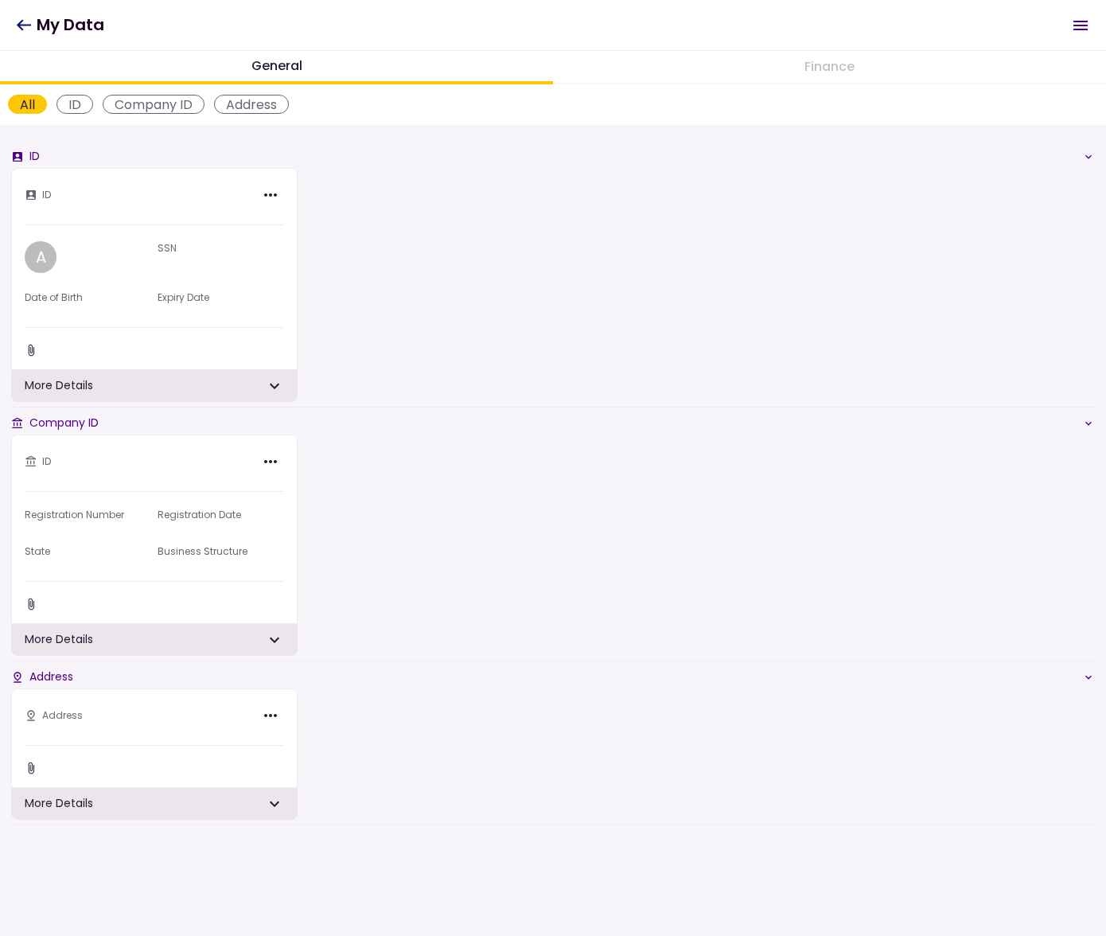
click at [1077, 25] on icon "Open menu" at bounding box center [1081, 26] width 14 height 10
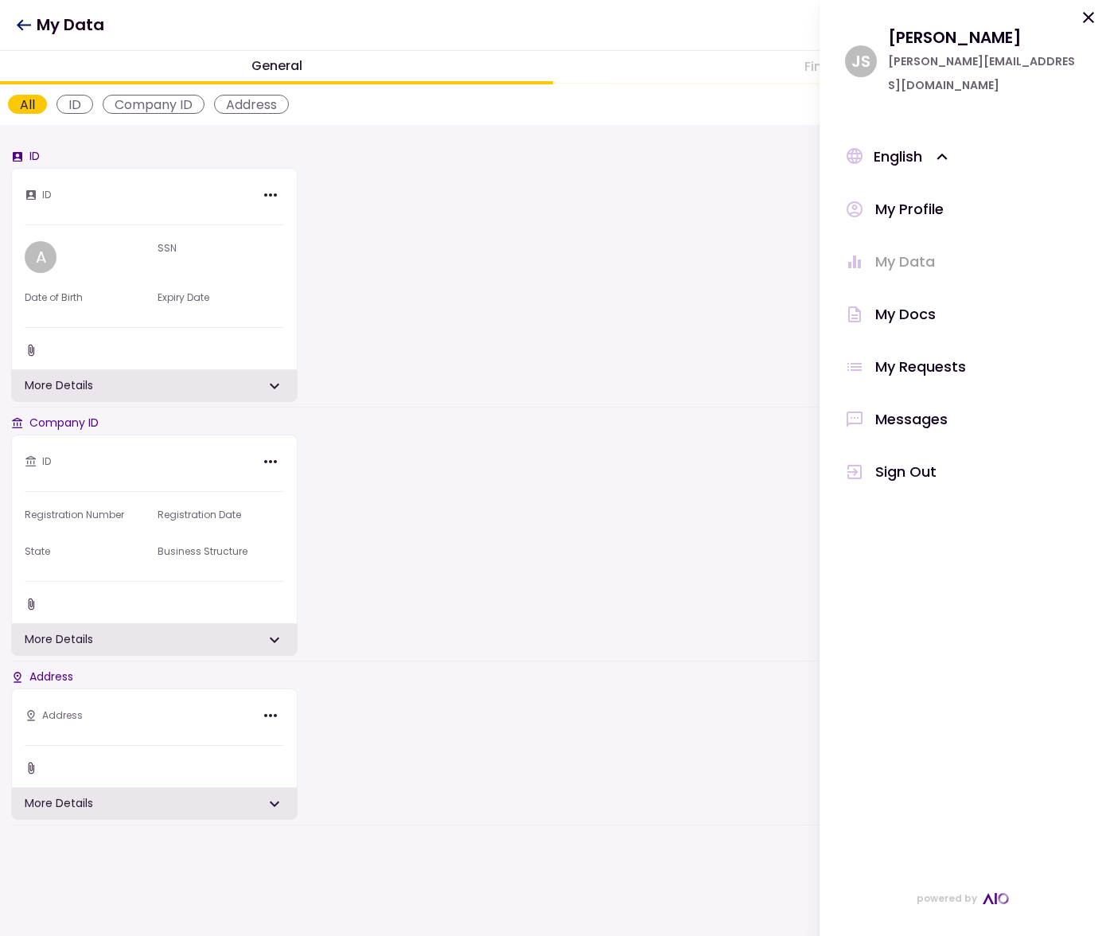
click at [915, 302] on div "My Docs" at bounding box center [905, 314] width 60 height 24
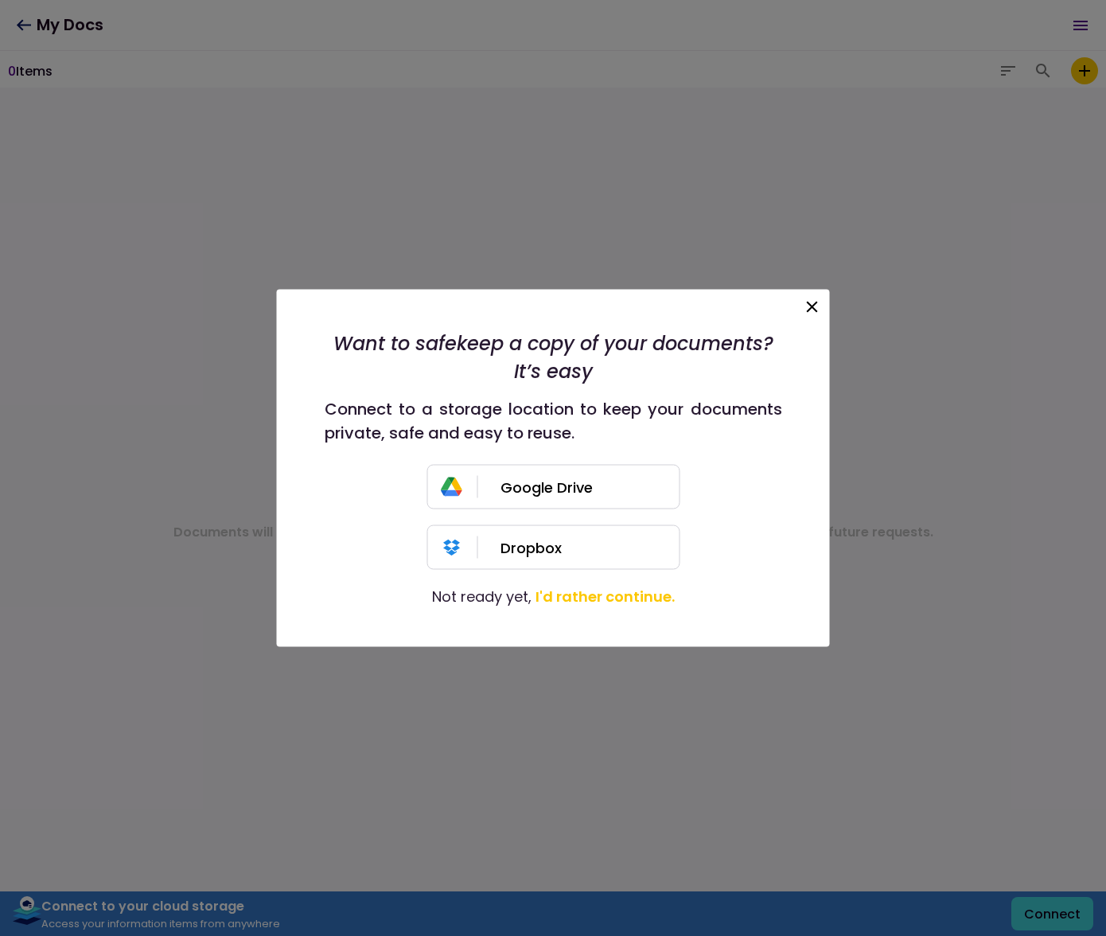
click at [807, 304] on icon at bounding box center [812, 307] width 19 height 19
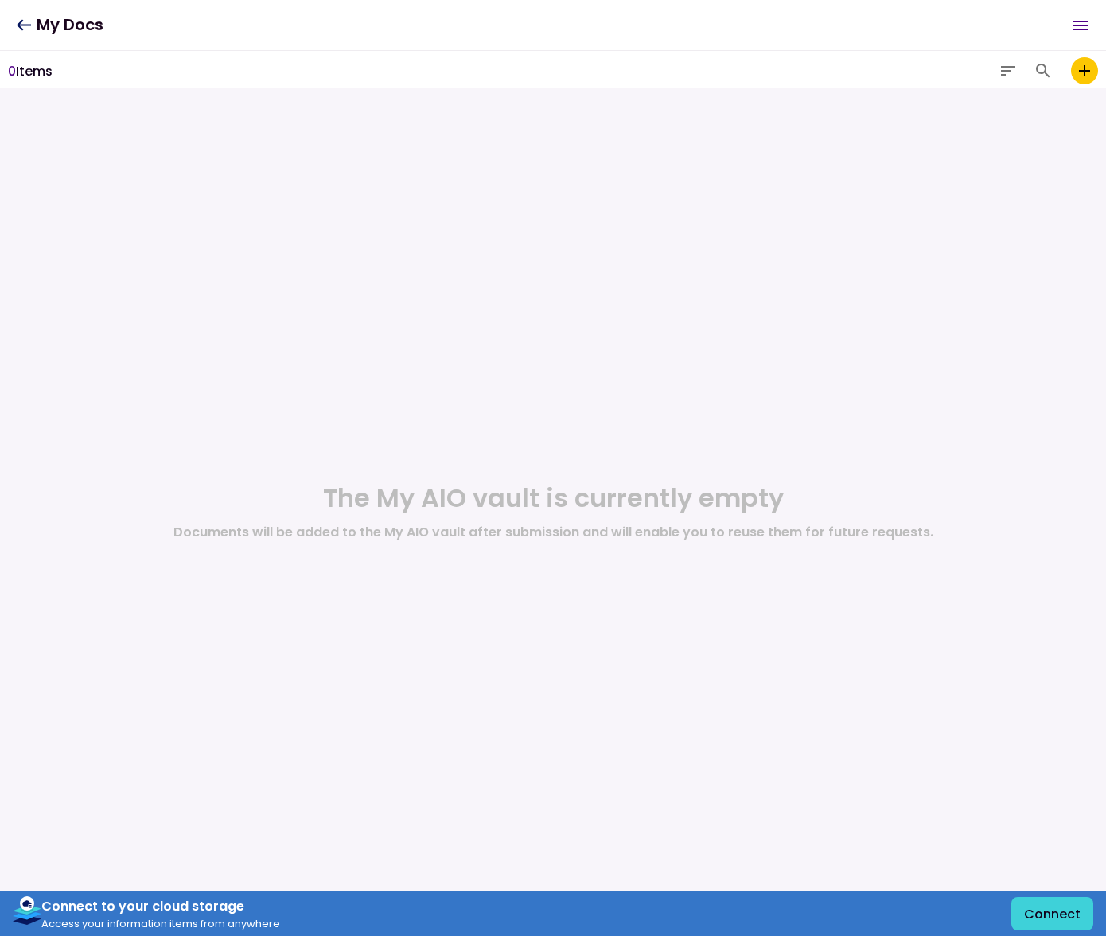
click at [1084, 27] on icon "Open menu" at bounding box center [1080, 25] width 19 height 19
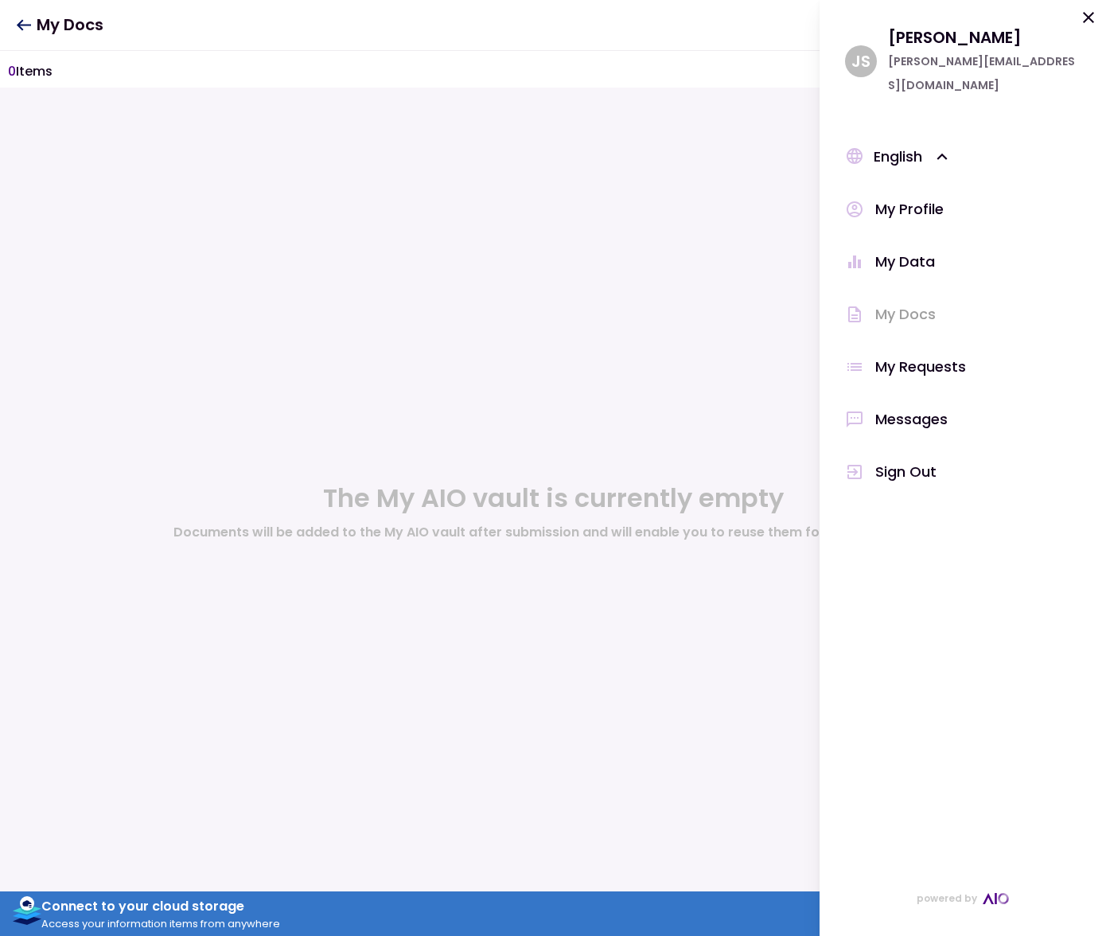
click at [941, 355] on div "My Requests" at bounding box center [920, 367] width 91 height 24
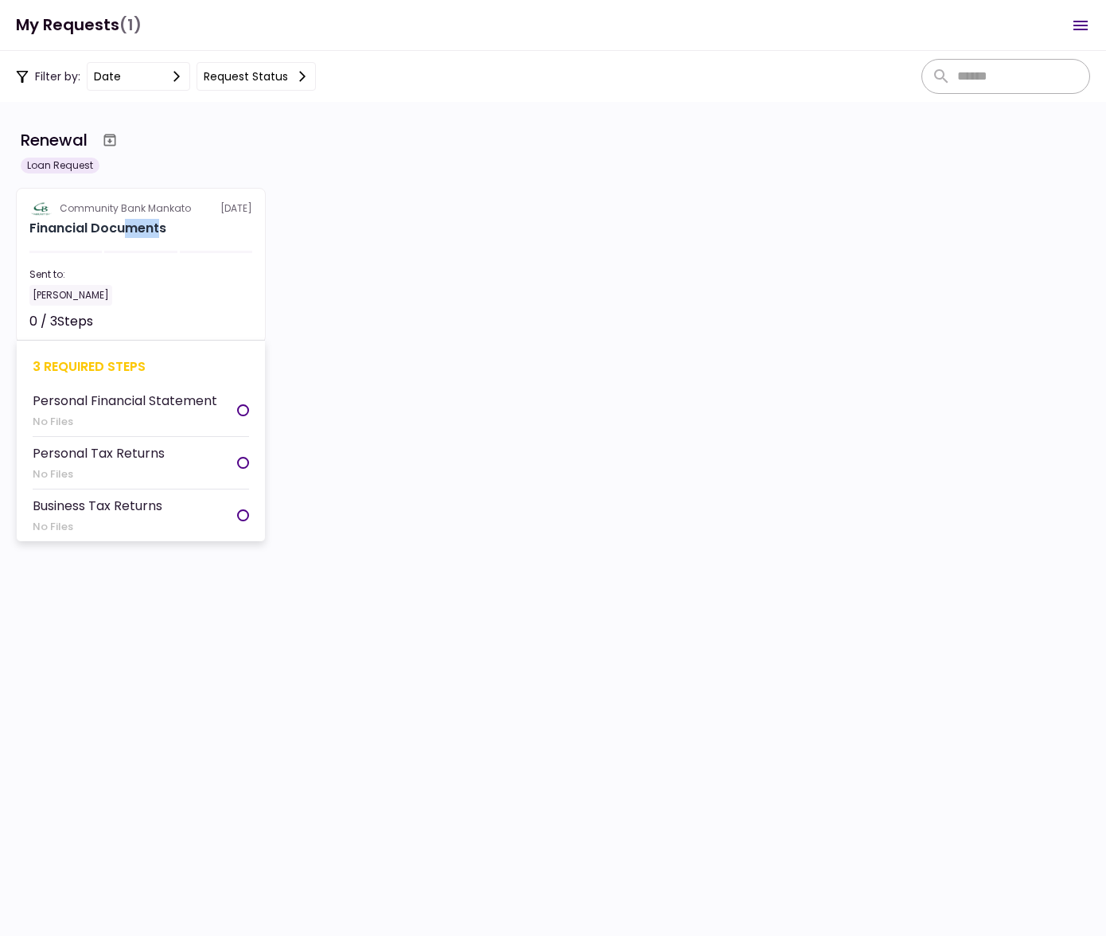
drag, startPoint x: 124, startPoint y: 232, endPoint x: 162, endPoint y: 240, distance: 39.0
click at [162, 240] on section "Community Bank Mankato 26 Sep Financial Documents Sent to: Jeff Sweere 0 / 3 St…" at bounding box center [141, 265] width 250 height 155
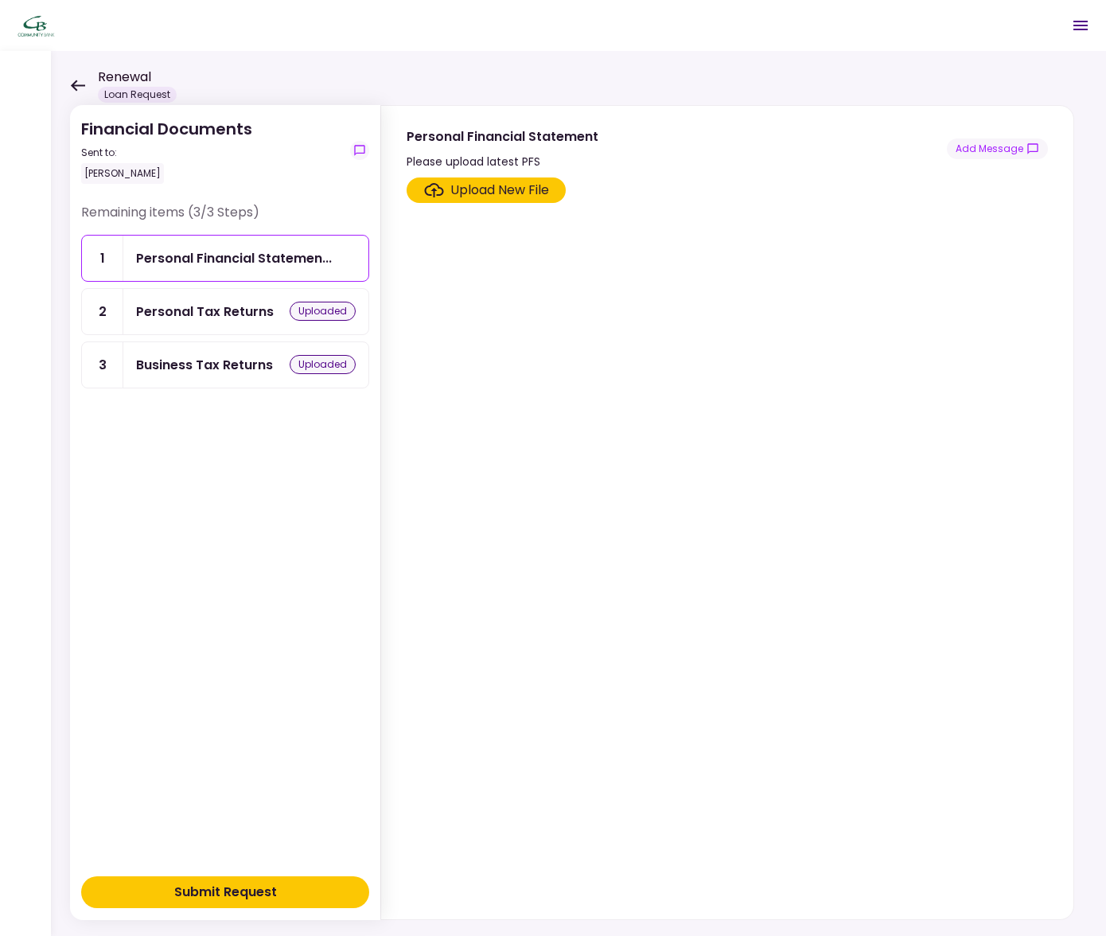
click at [173, 310] on div "Personal Tax Returns" at bounding box center [205, 312] width 138 height 20
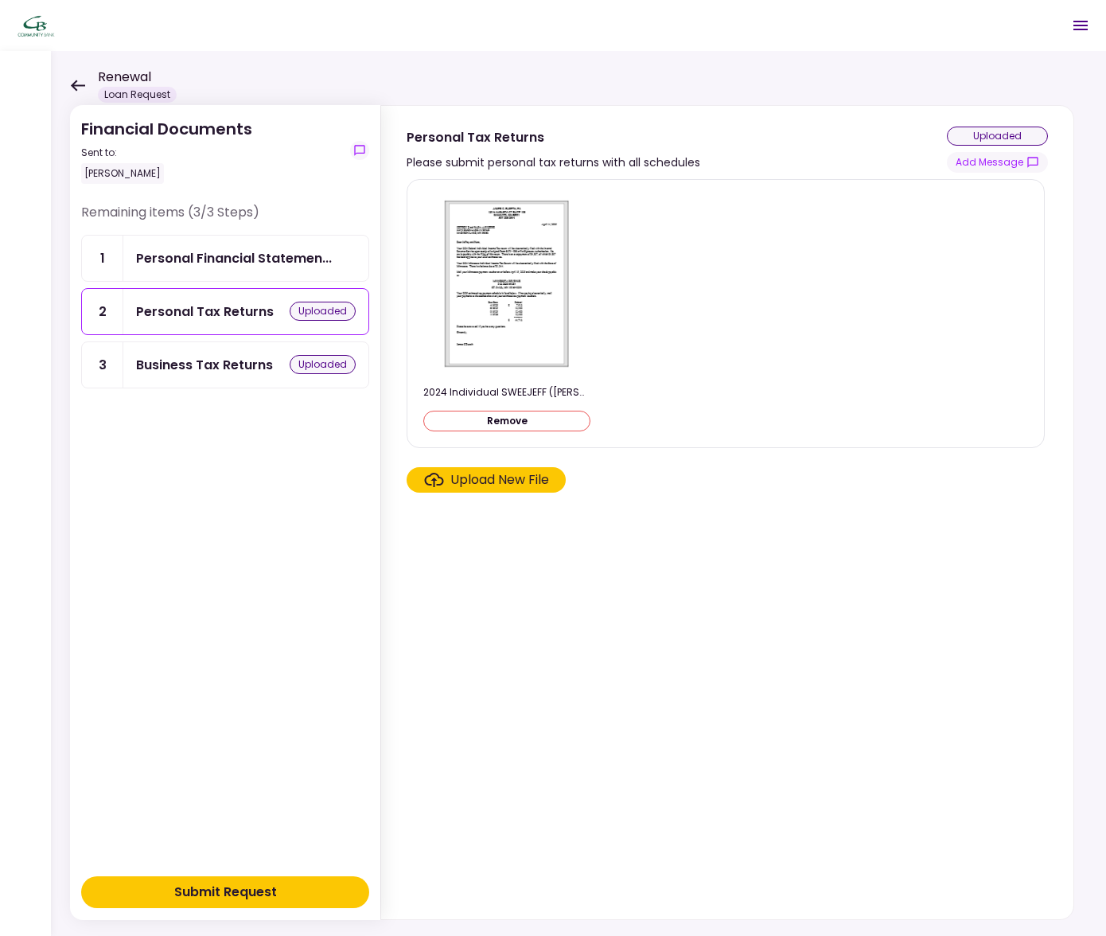
click at [189, 369] on div "Business Tax Returns" at bounding box center [204, 365] width 137 height 20
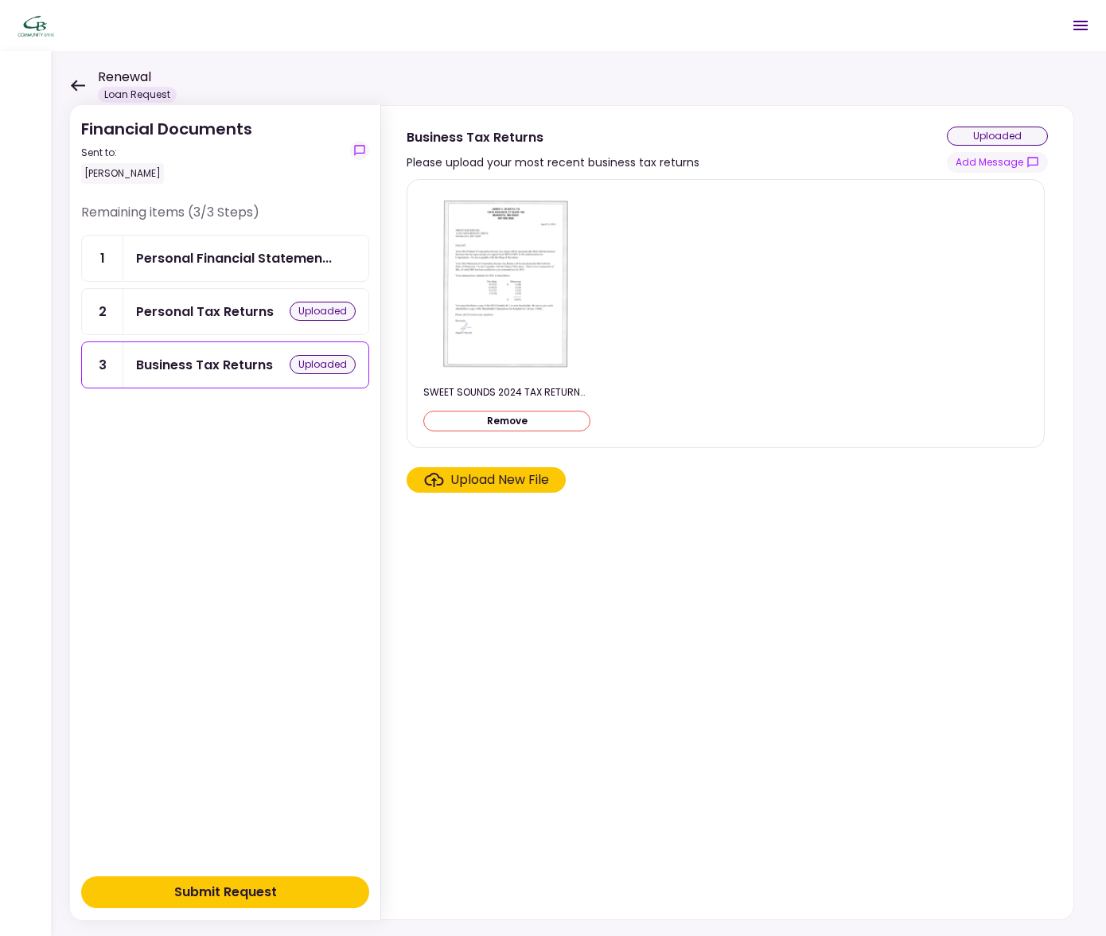
click at [252, 899] on div "Submit Request" at bounding box center [225, 892] width 103 height 19
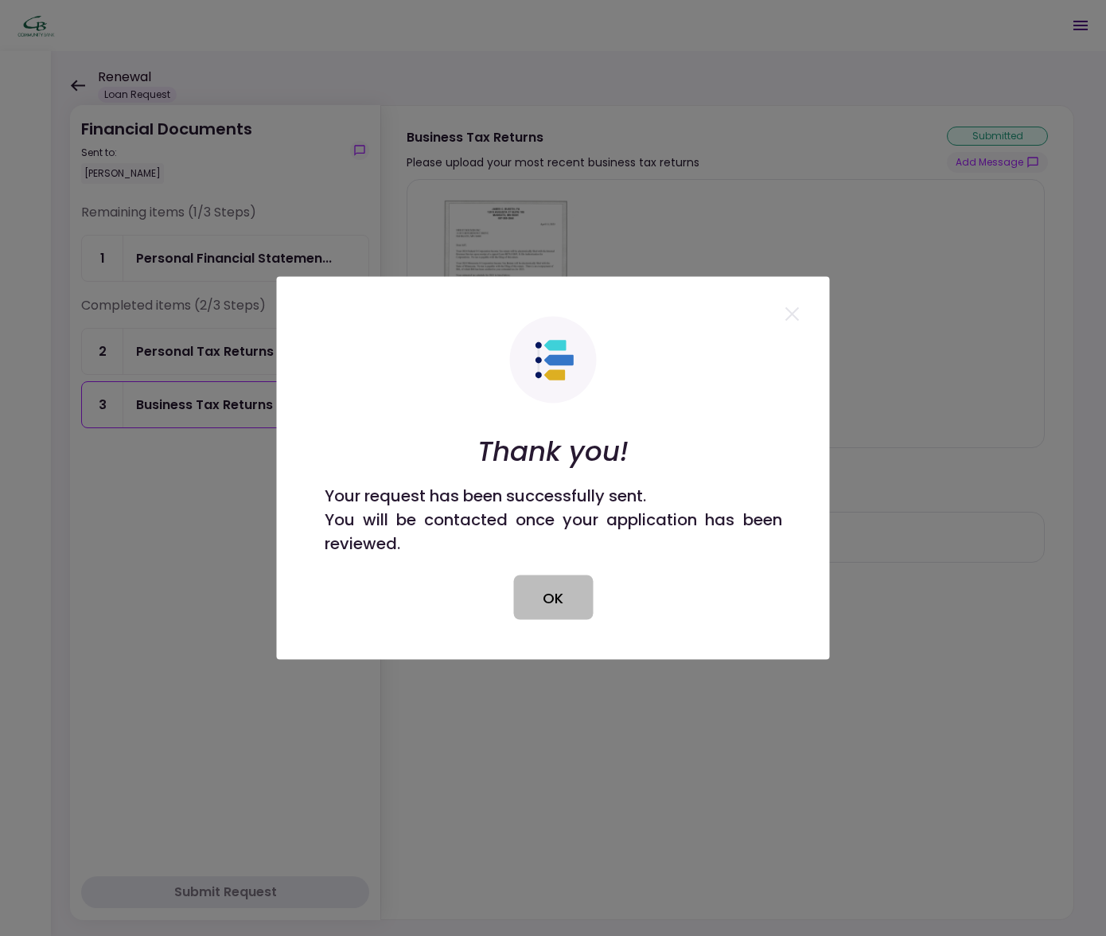
click at [553, 597] on button "OK" at bounding box center [553, 597] width 80 height 45
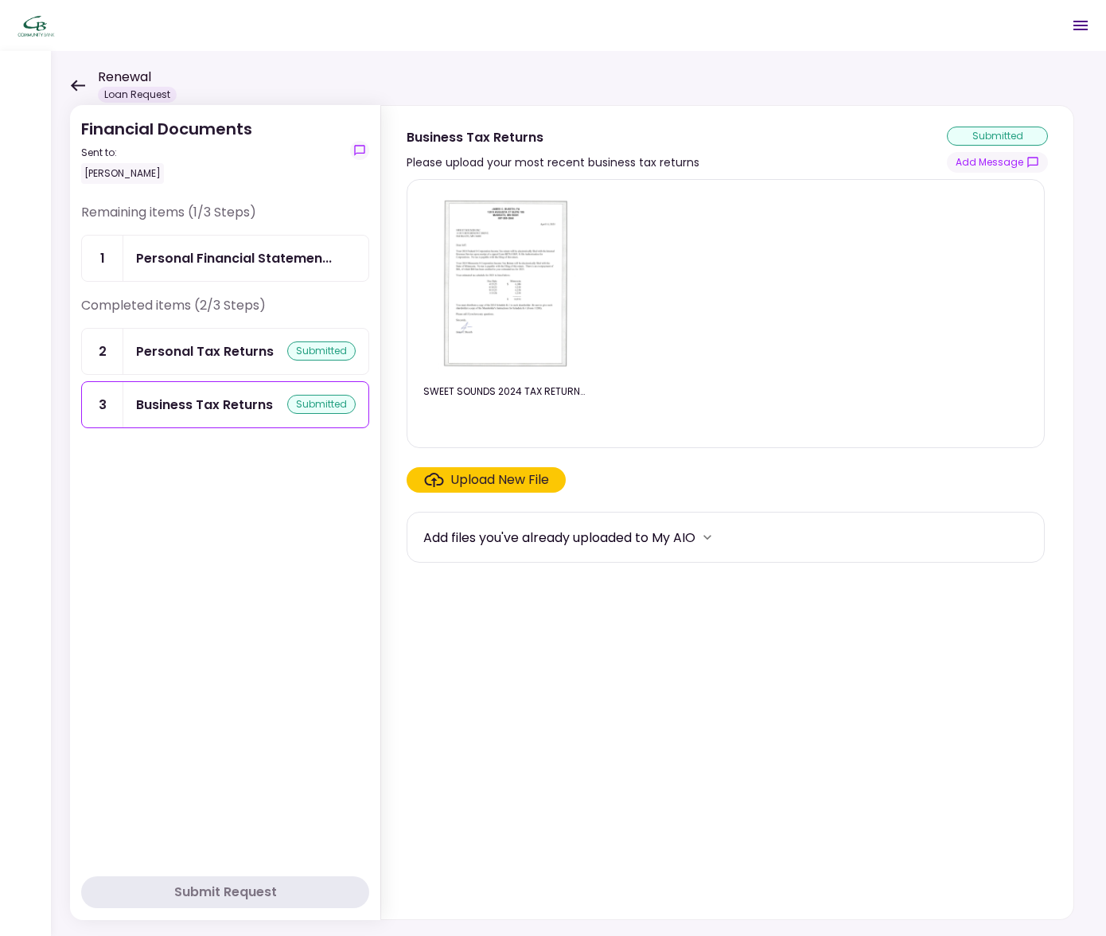
click at [76, 88] on icon at bounding box center [77, 86] width 15 height 12
